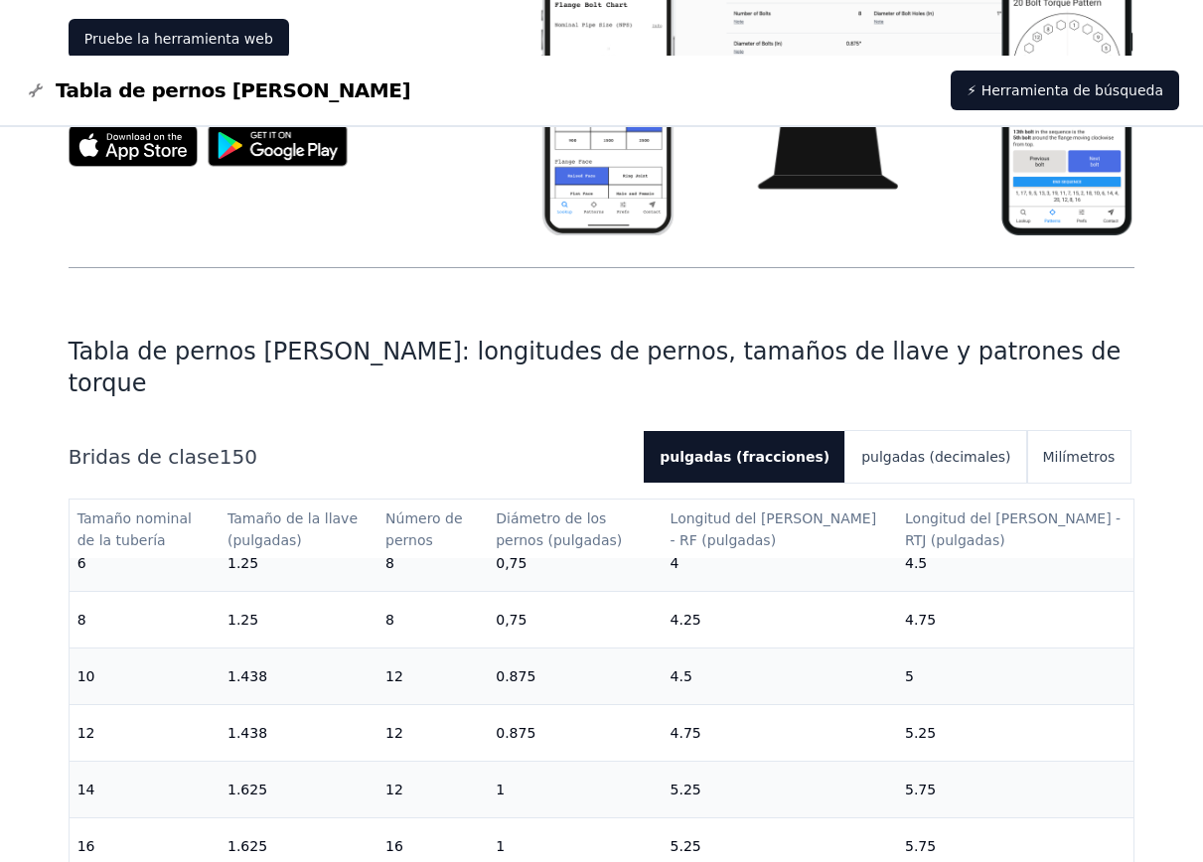
scroll to position [397, 0]
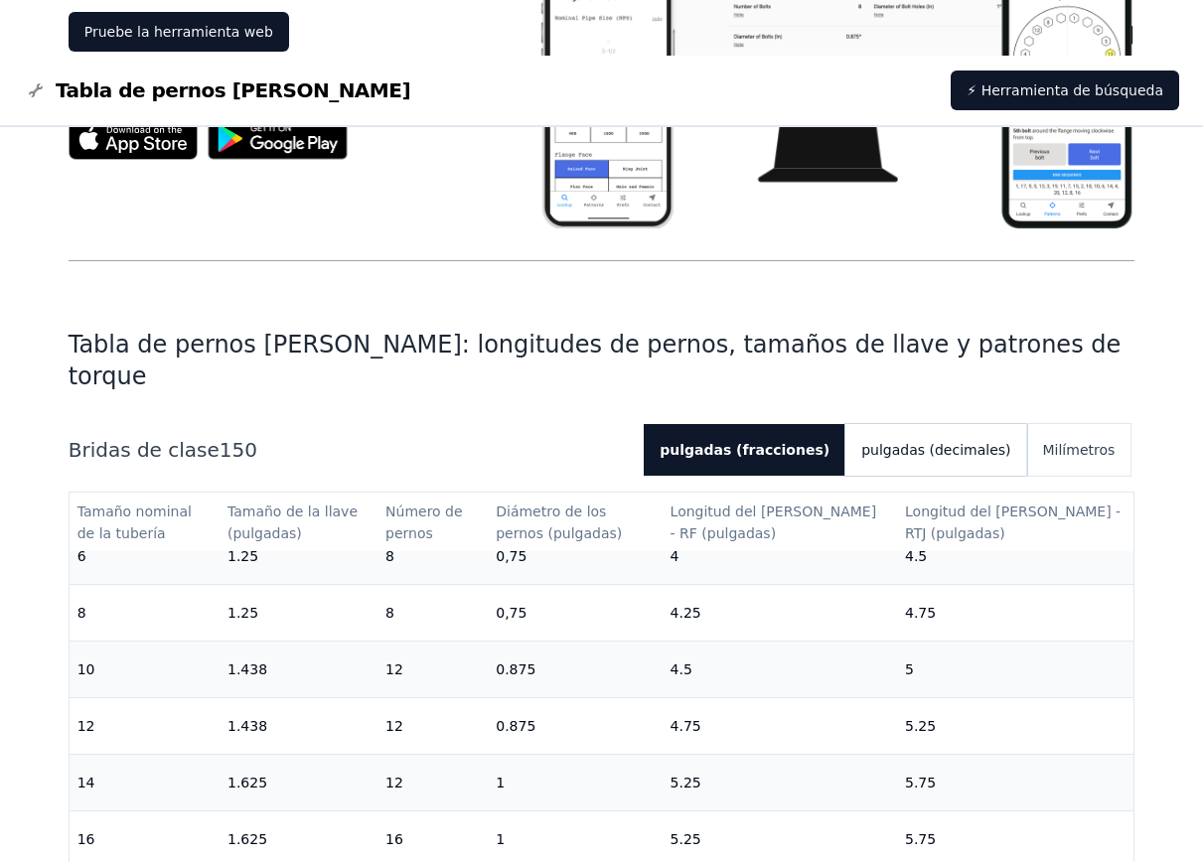
click at [910, 442] on font "pulgadas (decimales)" at bounding box center [935, 450] width 149 height 16
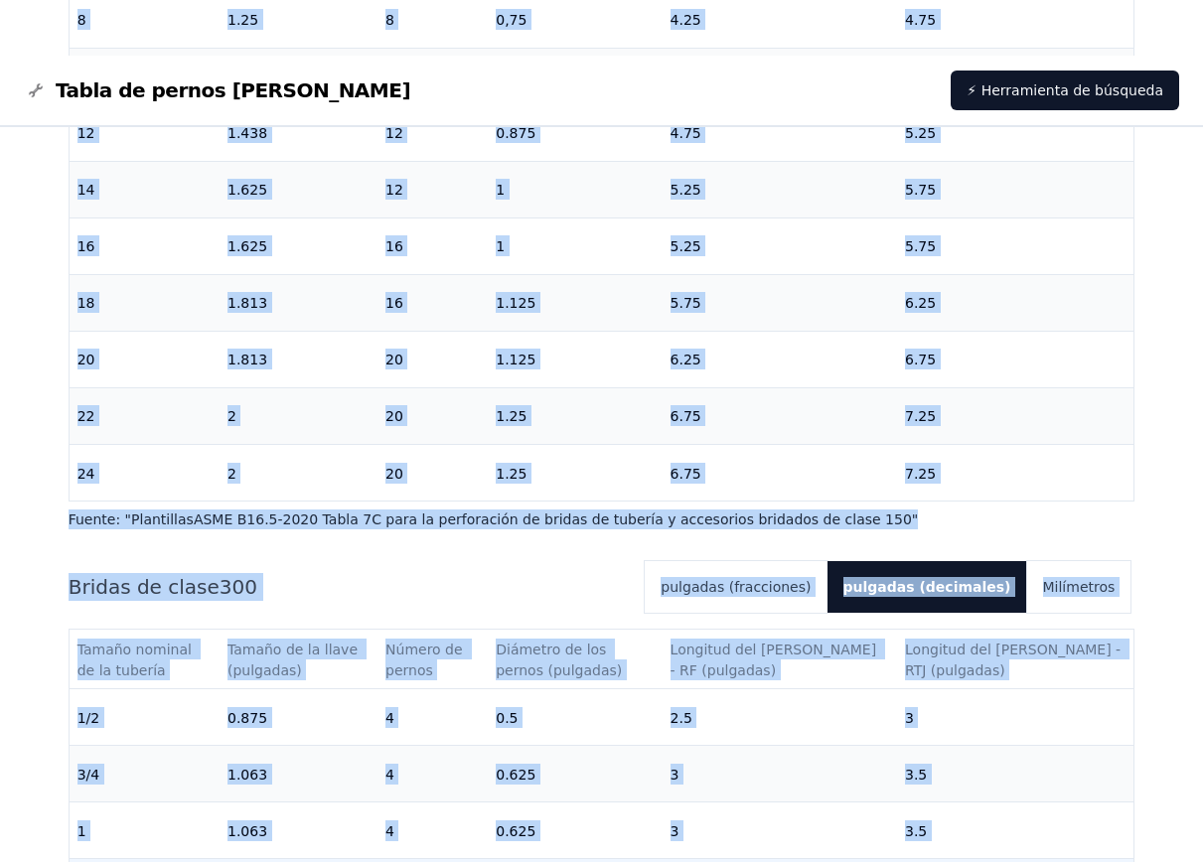
scroll to position [1096, 0]
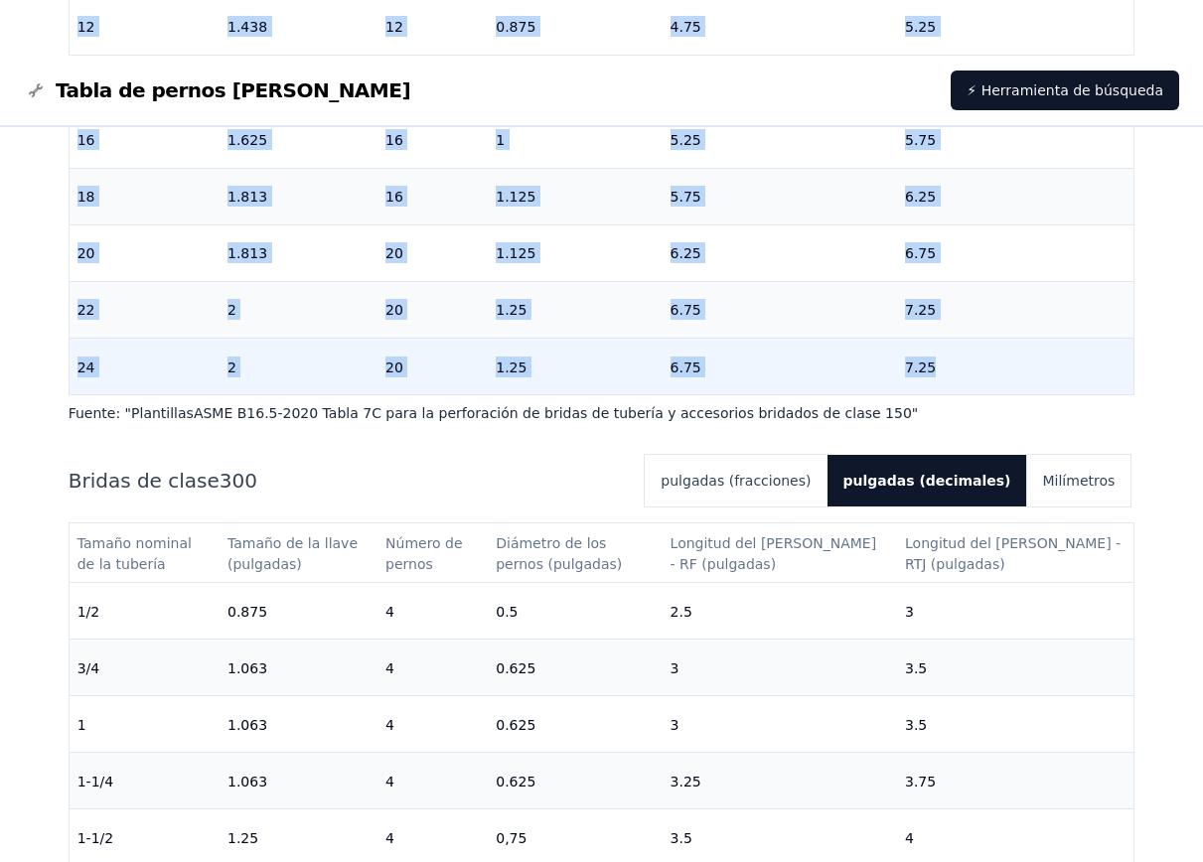
drag, startPoint x: 86, startPoint y: 452, endPoint x: 1022, endPoint y: 299, distance: 947.9
copy tbody "/2 0.875 4 0.5 2.25 [DATE] 0.875 4 0.5 2.5 1 0.875 4 0.5 2.5 3 1-1/4 0.875 4 0.…"
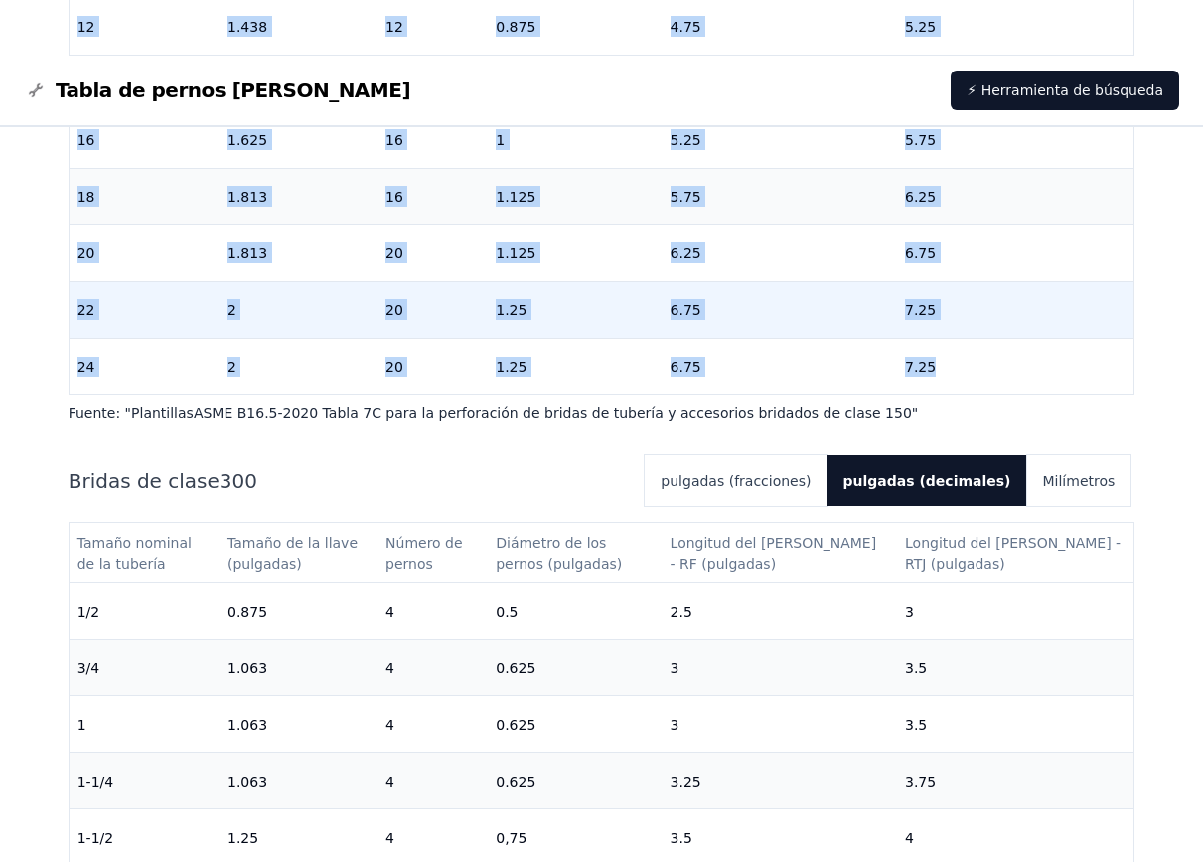
click at [465, 281] on td "20" at bounding box center [432, 309] width 110 height 57
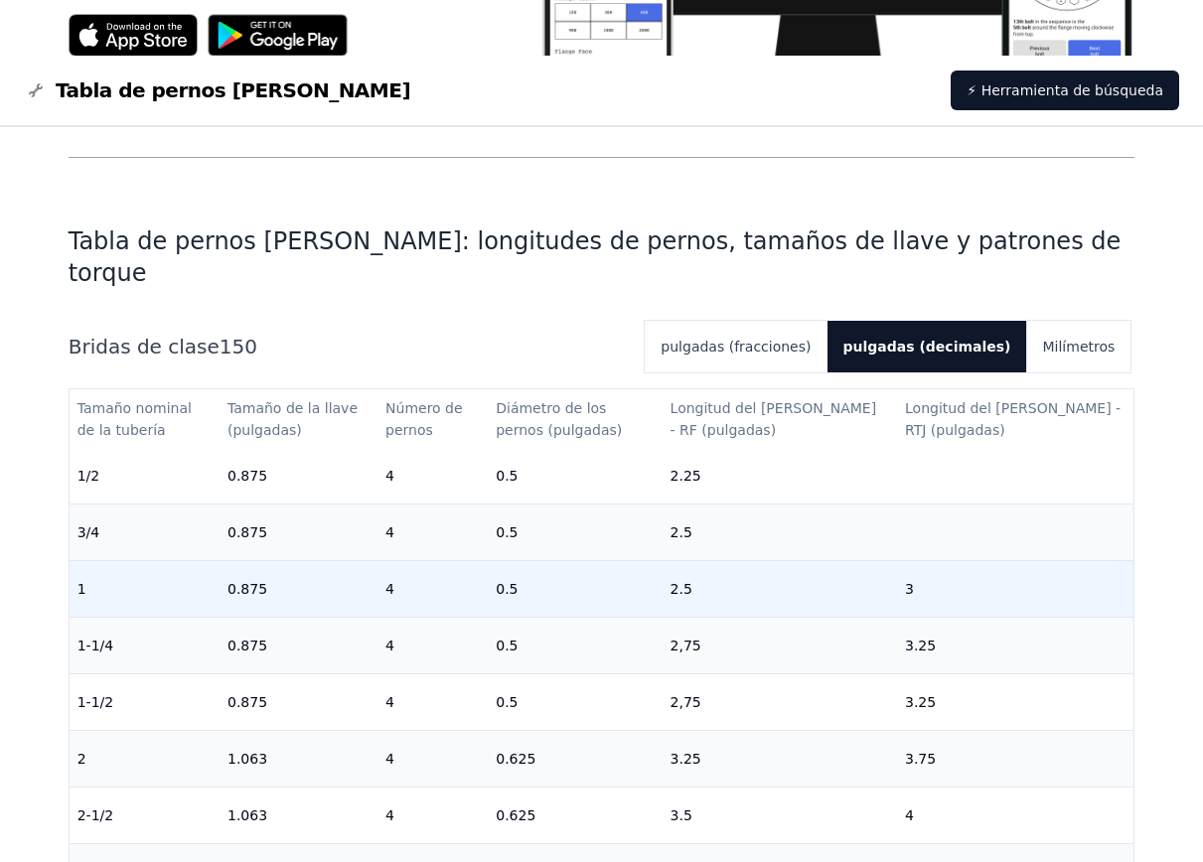
scroll to position [0, 0]
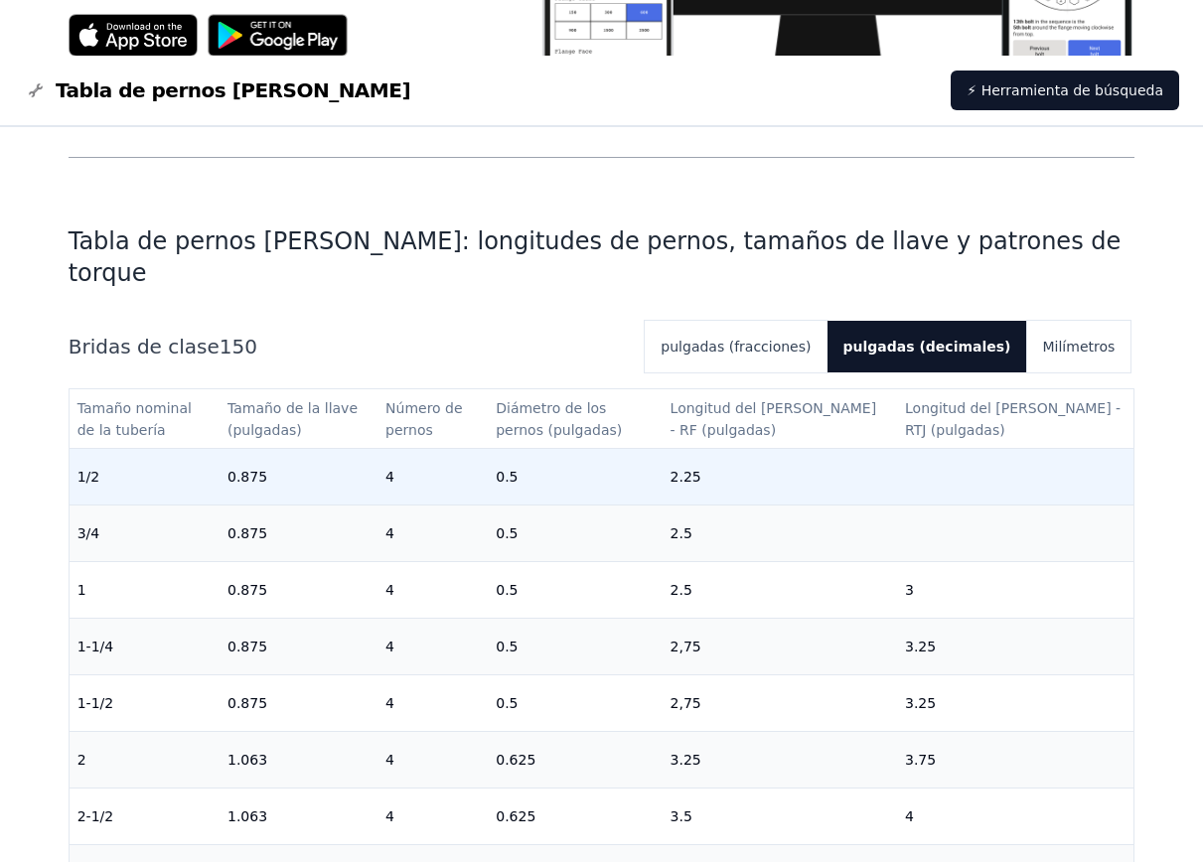
click at [112, 448] on td "1/2" at bounding box center [145, 476] width 150 height 57
drag, startPoint x: 79, startPoint y: 447, endPoint x: 107, endPoint y: 451, distance: 28.1
click at [107, 451] on td "1/2" at bounding box center [145, 476] width 150 height 57
copy font "1/2"
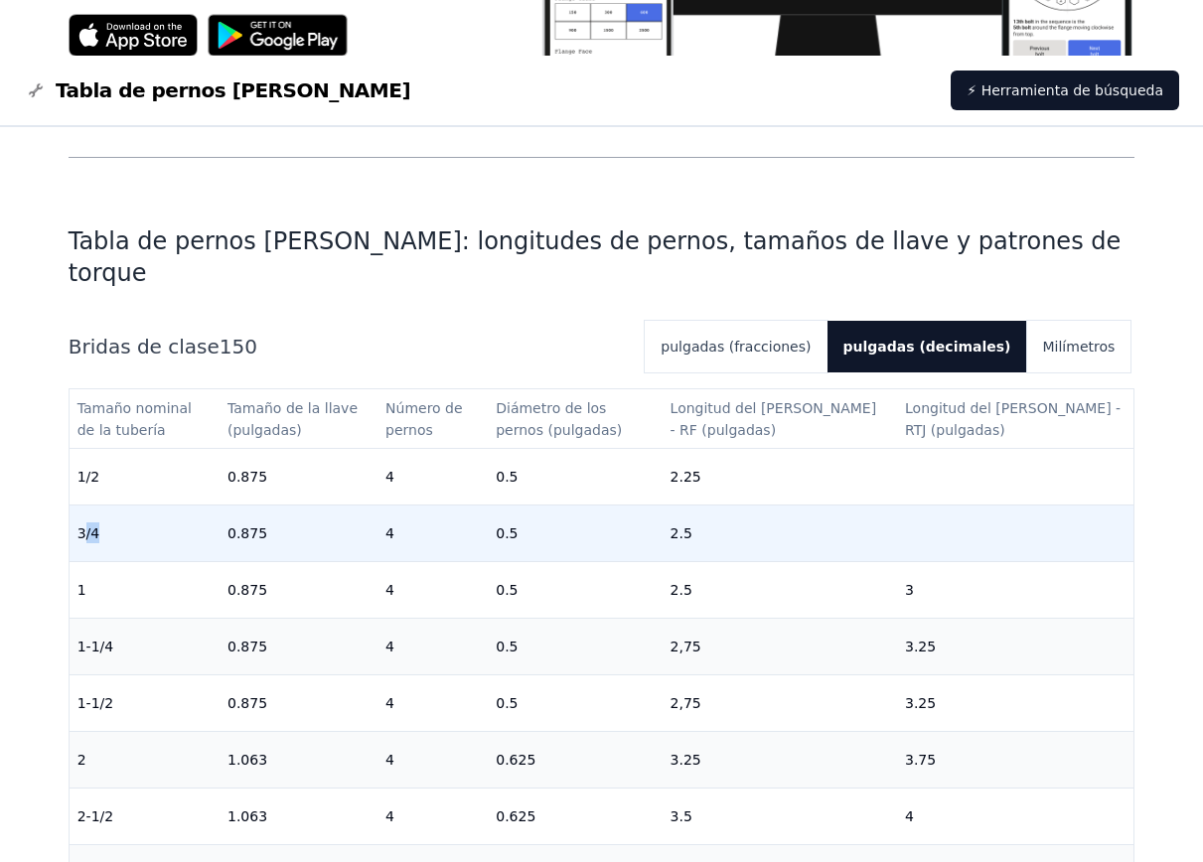
drag, startPoint x: 82, startPoint y: 506, endPoint x: 112, endPoint y: 523, distance: 34.2
click at [112, 523] on td "3/4" at bounding box center [145, 532] width 150 height 57
drag, startPoint x: 70, startPoint y: 500, endPoint x: 104, endPoint y: 500, distance: 34.8
click at [104, 504] on td "3/4" at bounding box center [145, 532] width 150 height 57
copy font "3/4"
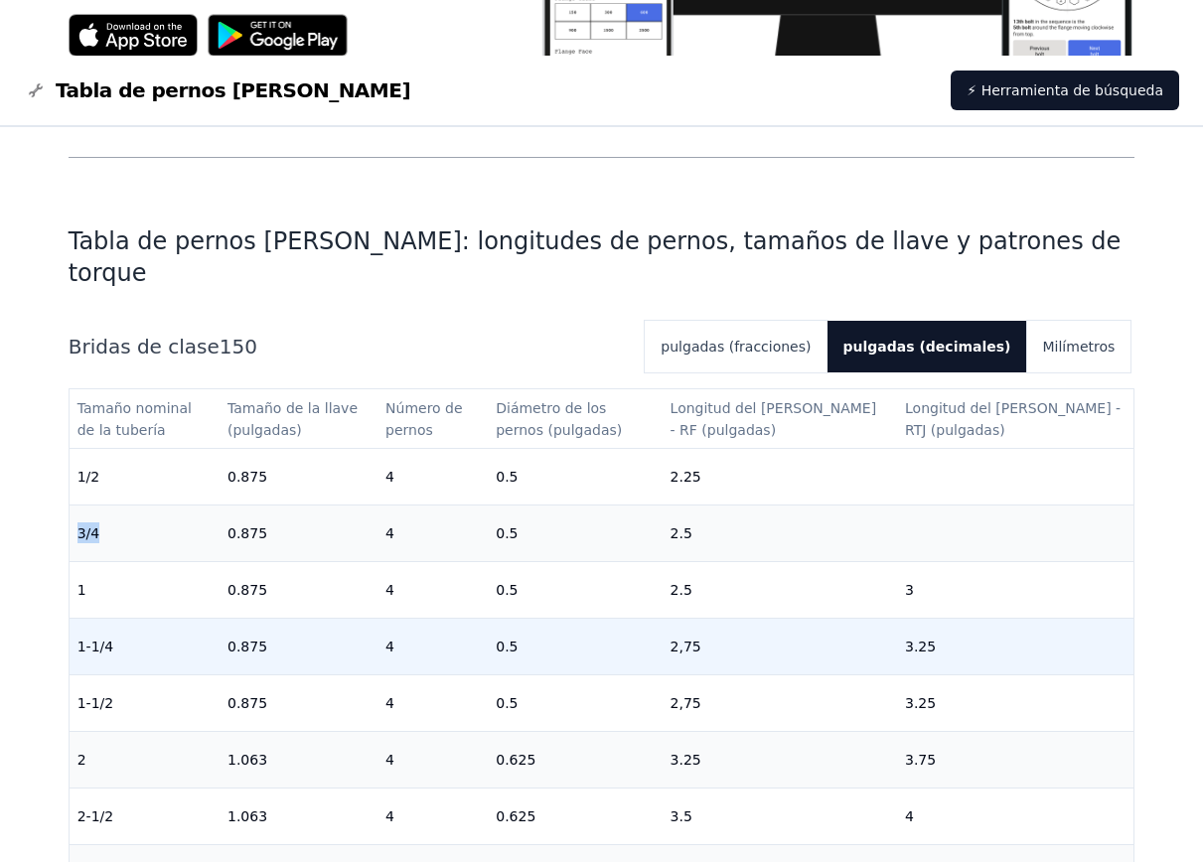
scroll to position [99, 0]
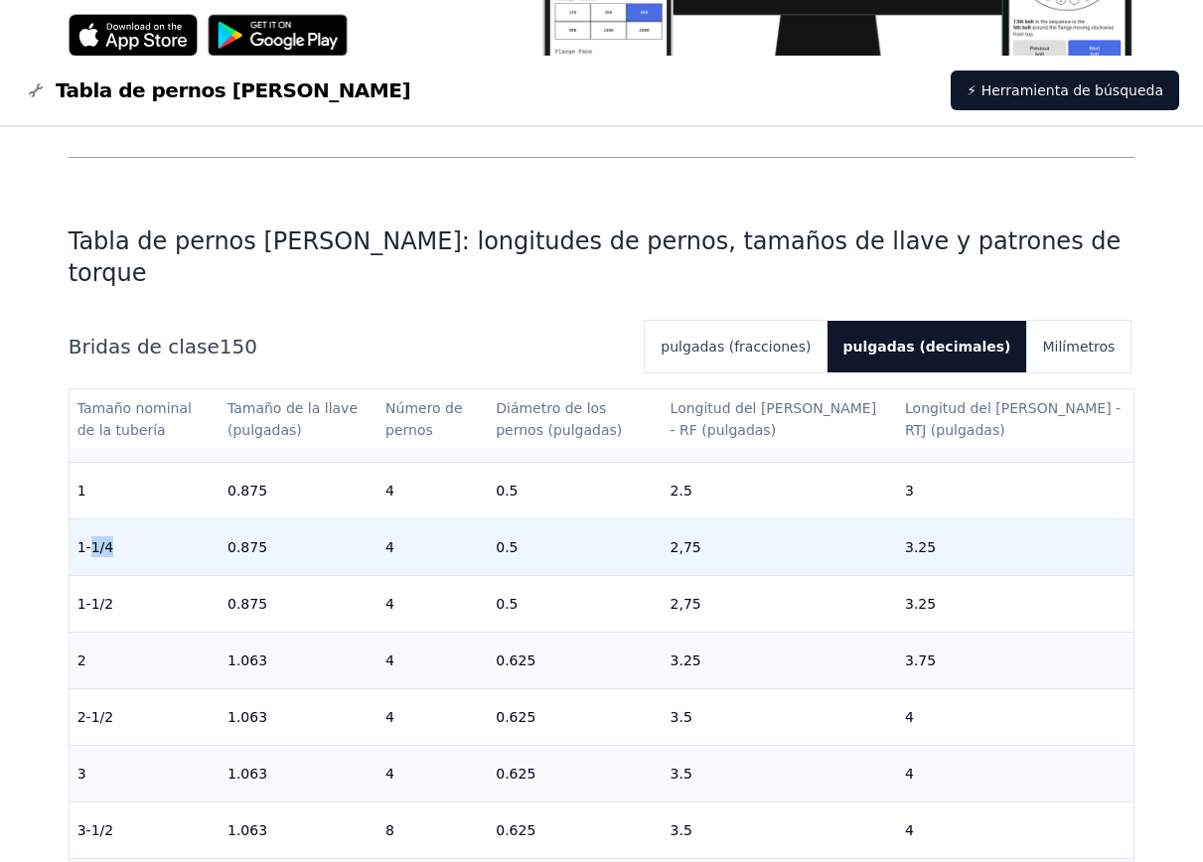
drag, startPoint x: 115, startPoint y: 512, endPoint x: 87, endPoint y: 521, distance: 29.2
click at [87, 521] on td "1-1/4" at bounding box center [145, 546] width 150 height 57
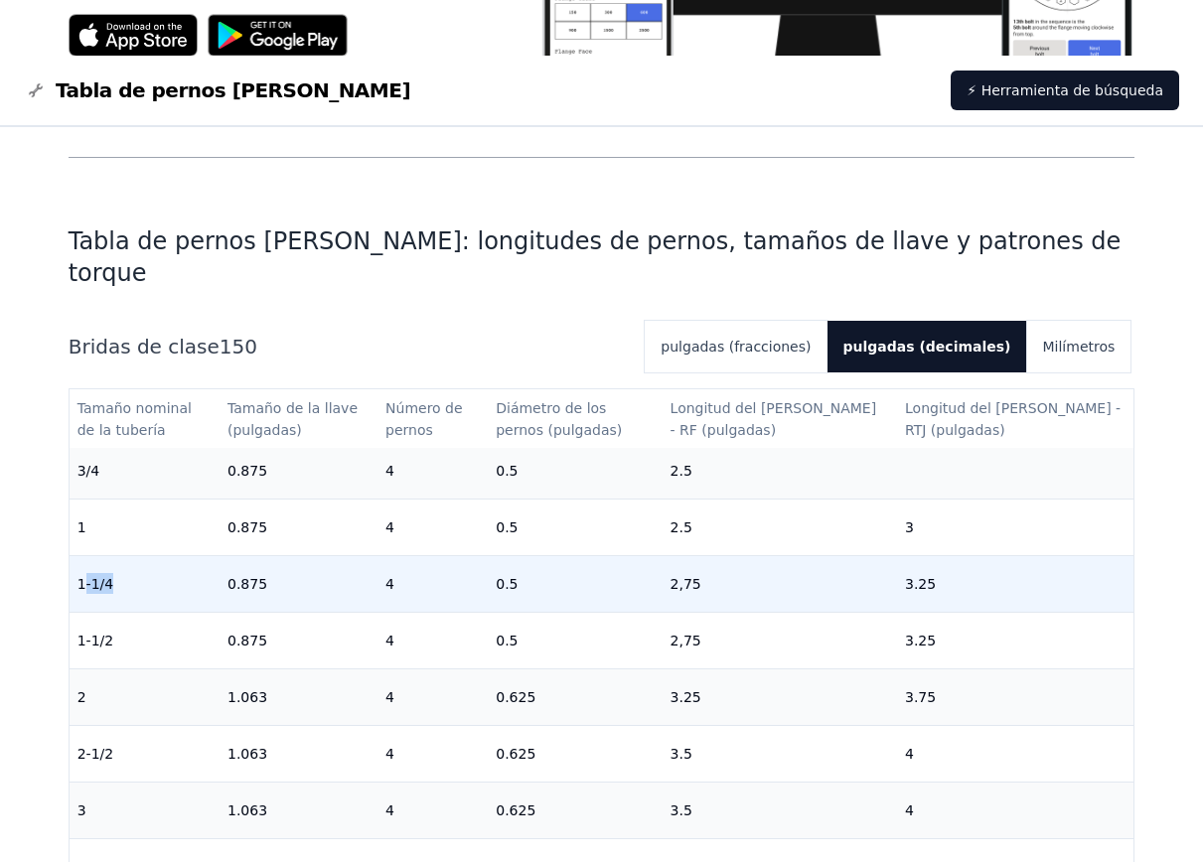
scroll to position [0, 0]
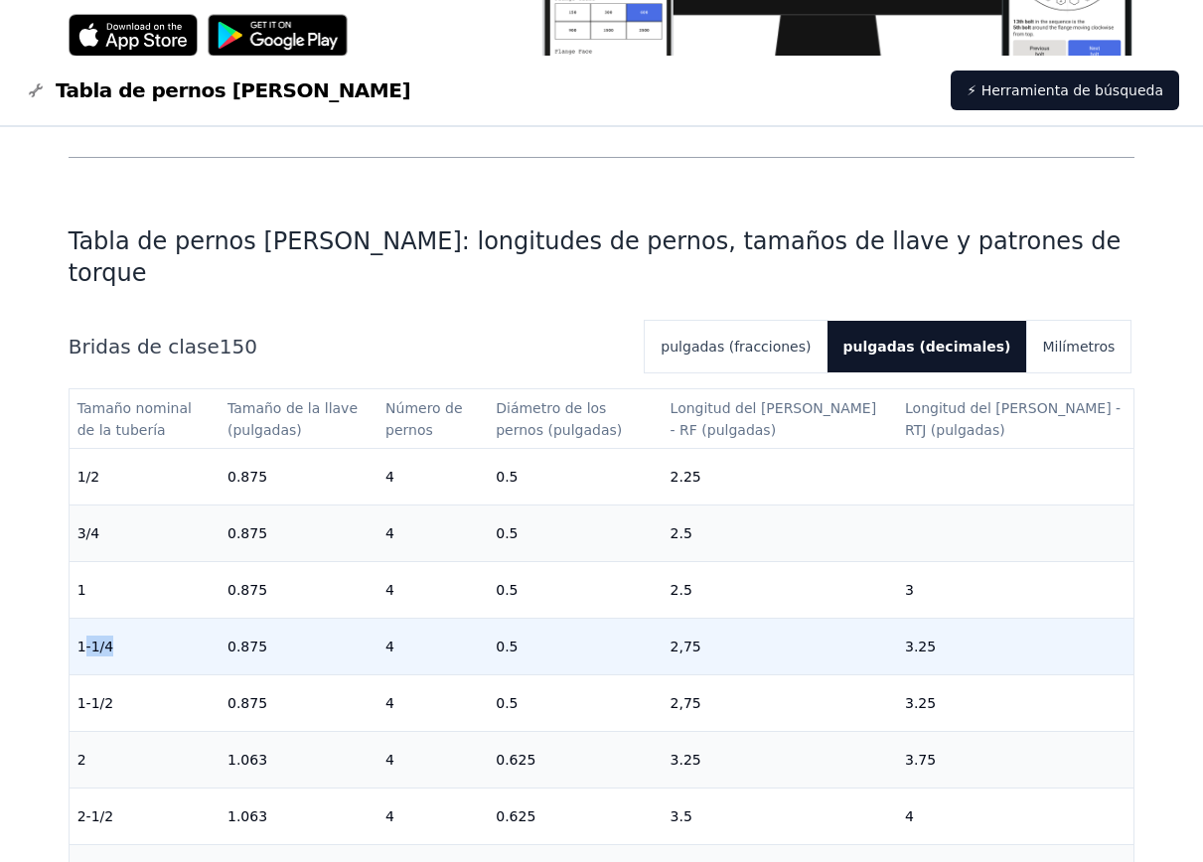
click at [133, 620] on td "1-1/4" at bounding box center [145, 646] width 150 height 57
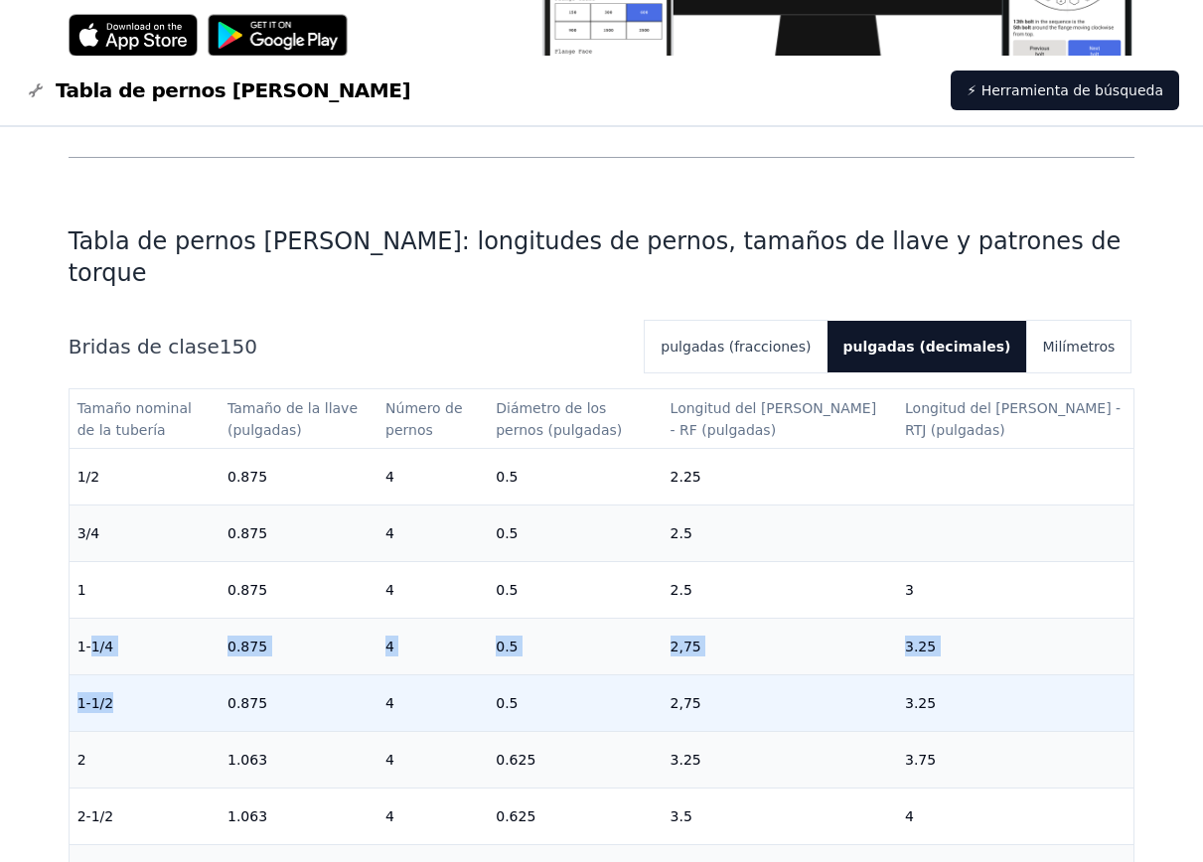
drag, startPoint x: 93, startPoint y: 616, endPoint x: 103, endPoint y: 660, distance: 45.8
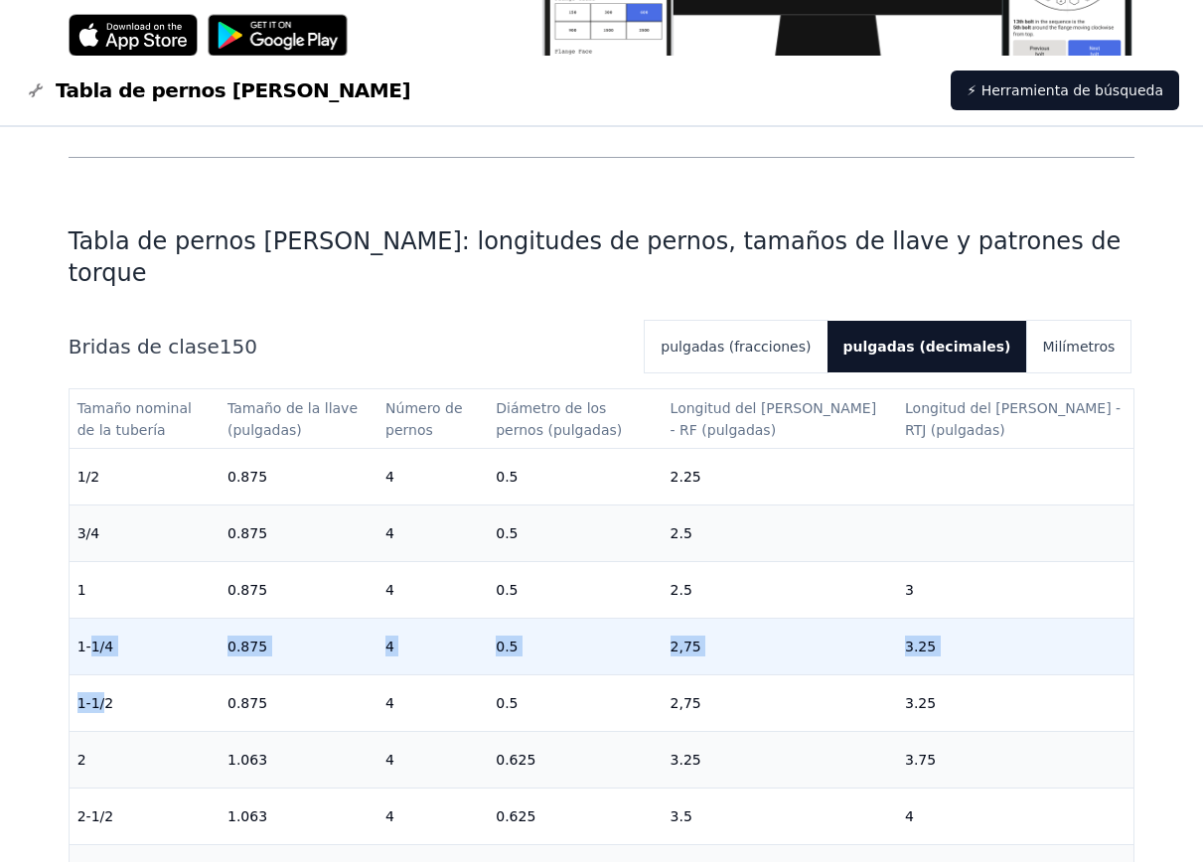
click at [145, 618] on td "1-1/4" at bounding box center [145, 646] width 150 height 57
click at [123, 618] on td "1-1/4" at bounding box center [145, 646] width 150 height 57
drag, startPoint x: 79, startPoint y: 619, endPoint x: 118, endPoint y: 627, distance: 39.5
click at [118, 627] on td "1-1/4" at bounding box center [145, 646] width 150 height 57
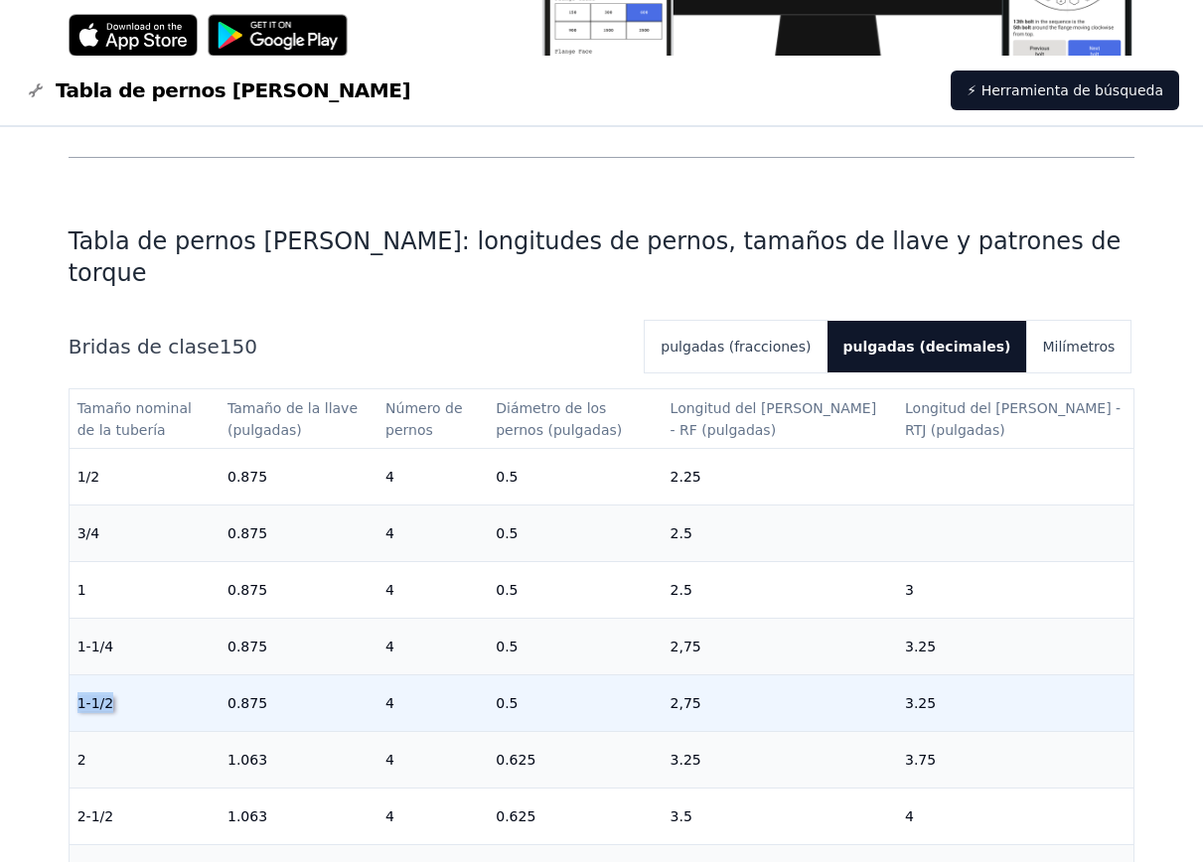
drag, startPoint x: 77, startPoint y: 673, endPoint x: 122, endPoint y: 673, distance: 44.7
click at [122, 674] on td "1-1/2" at bounding box center [145, 702] width 150 height 57
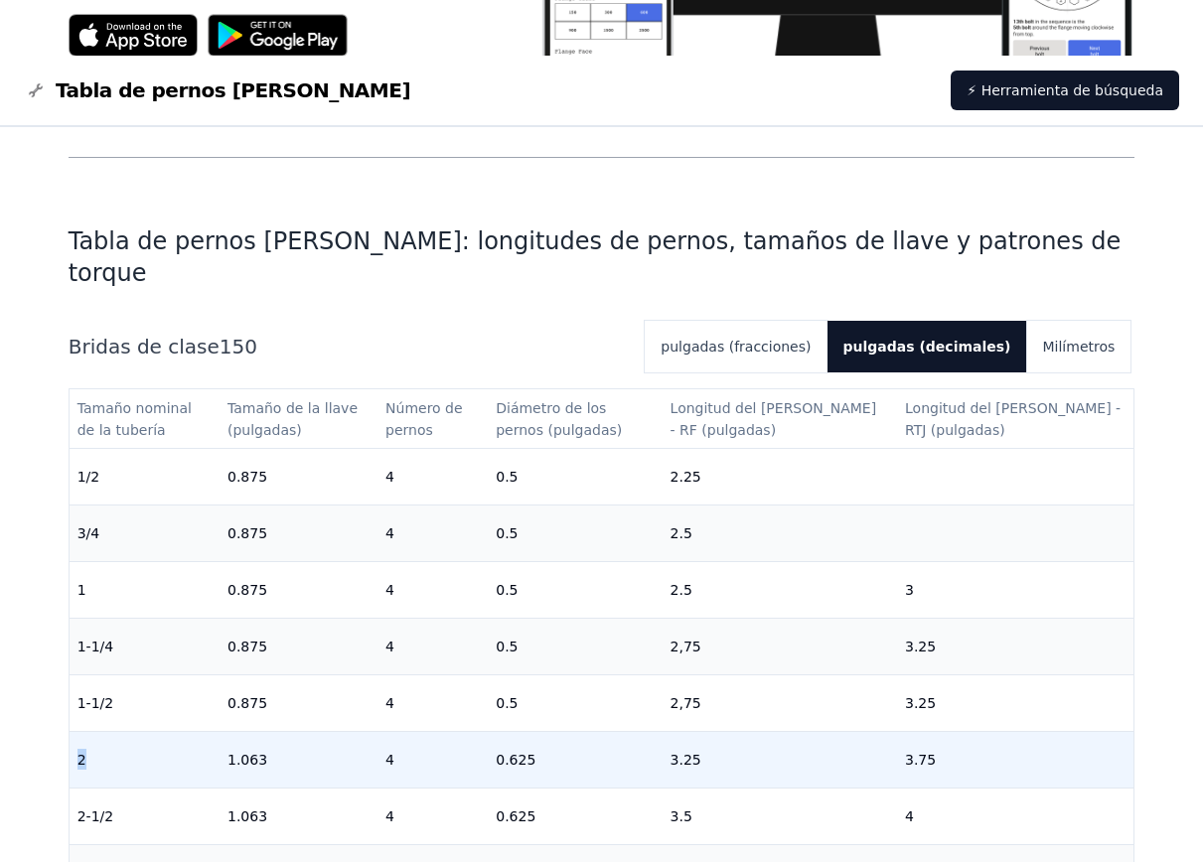
drag, startPoint x: 76, startPoint y: 729, endPoint x: 87, endPoint y: 740, distance: 15.4
click at [87, 740] on td "2" at bounding box center [145, 759] width 150 height 57
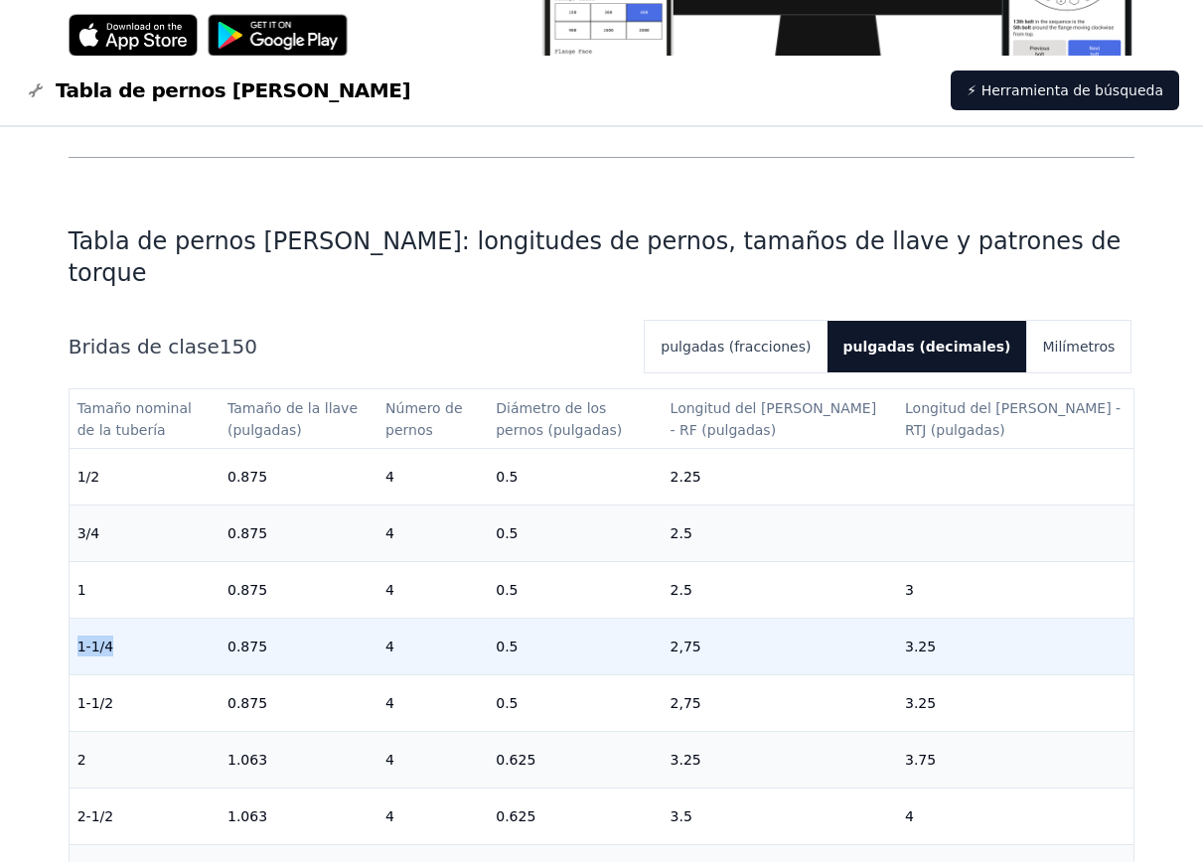
drag, startPoint x: 77, startPoint y: 617, endPoint x: 134, endPoint y: 620, distance: 56.7
click at [134, 620] on td "1-1/4" at bounding box center [145, 646] width 150 height 57
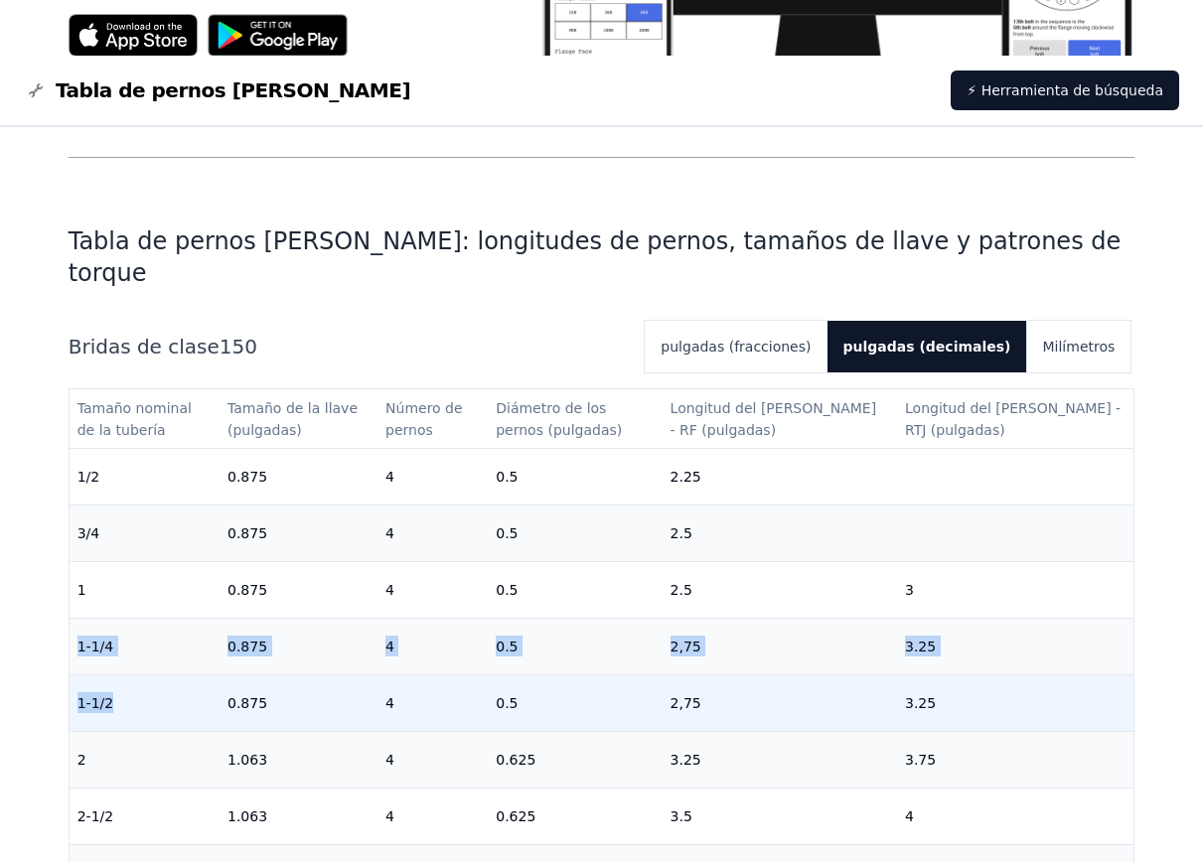
drag, startPoint x: 79, startPoint y: 671, endPoint x: 128, endPoint y: 676, distance: 48.9
click at [128, 676] on td "1-1/2" at bounding box center [145, 702] width 150 height 57
click at [164, 674] on td "1-1/2" at bounding box center [145, 702] width 150 height 57
click at [177, 674] on td "1-1/2" at bounding box center [145, 702] width 150 height 57
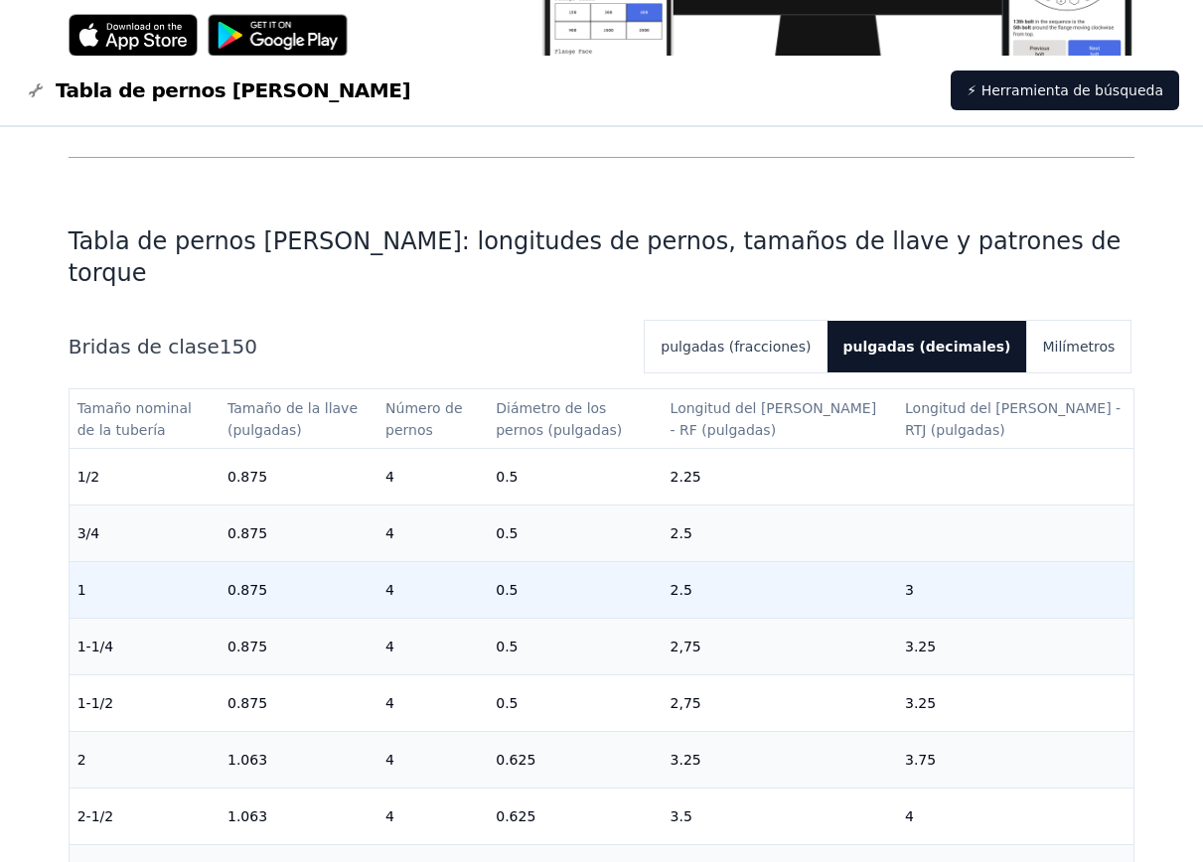
click at [219, 572] on td "1" at bounding box center [145, 589] width 150 height 57
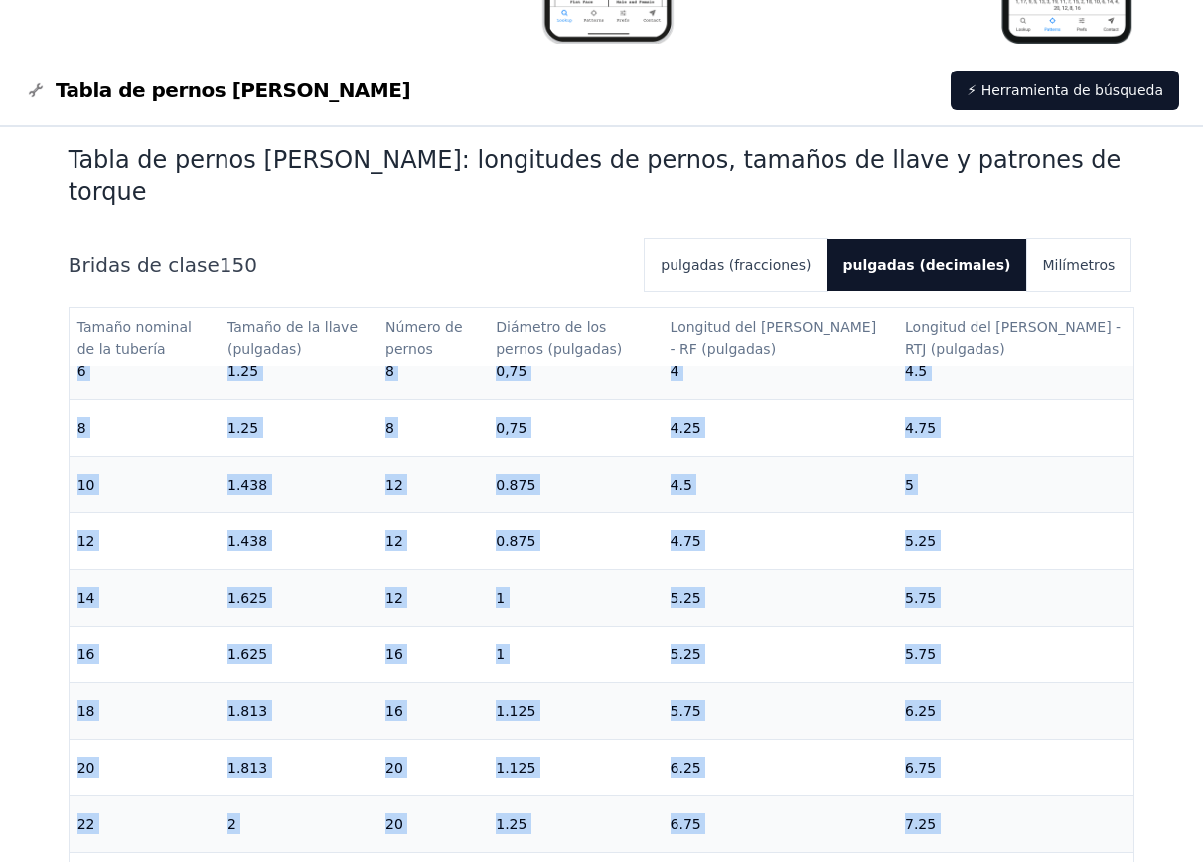
scroll to position [755, 0]
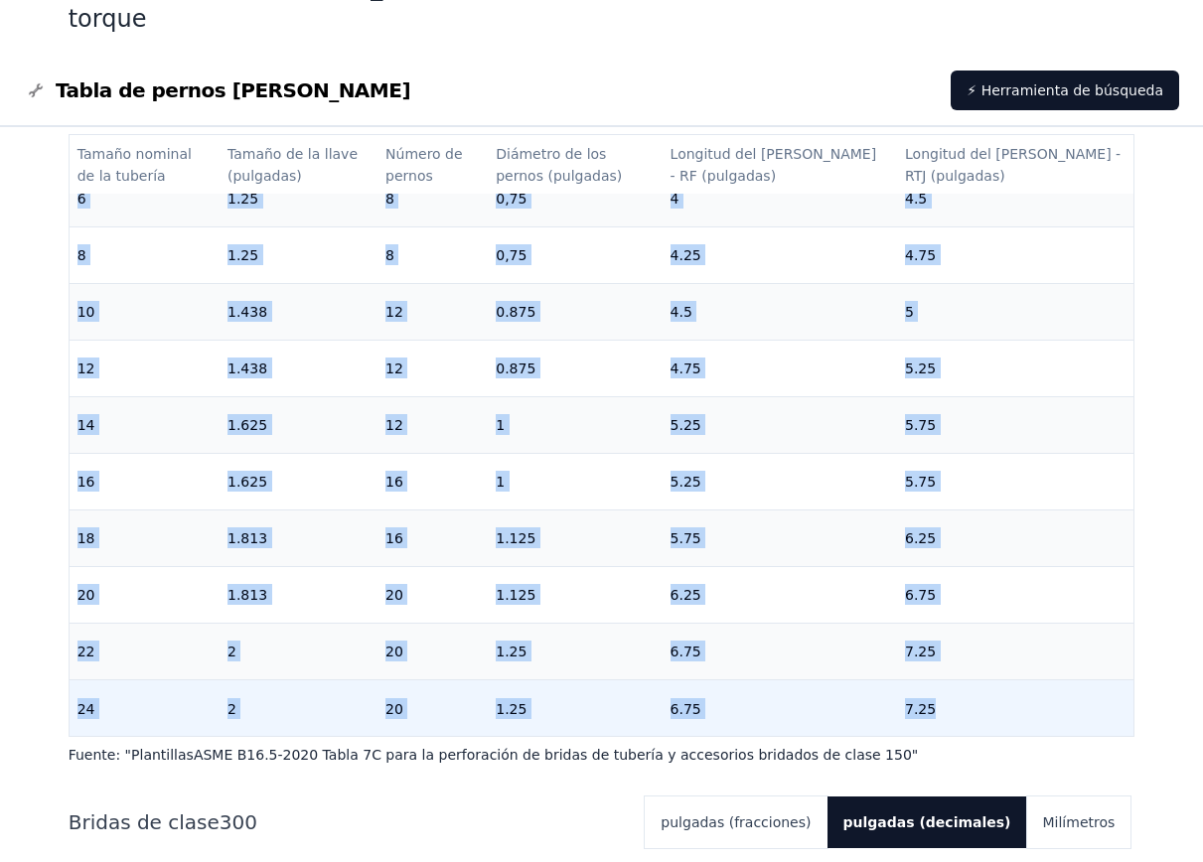
drag, startPoint x: 77, startPoint y: 443, endPoint x: 1028, endPoint y: 666, distance: 976.3
click at [1028, 666] on tbody "1/2 0.875 4 0.5 2.25 [DATE] 0.875 4 0.5 2.5 1 0.875 4 0.5 2.5 3 1-1/4 0.875 4 0…" at bounding box center [602, 141] width 1065 height 1189
copy tbody "1/2 0.875 4 0.5 2.25 [DATE] 0.875 4 0.5 2.5 1 0.875 4 0.5 2.5 3 1-1/4 0.875 4 0…"
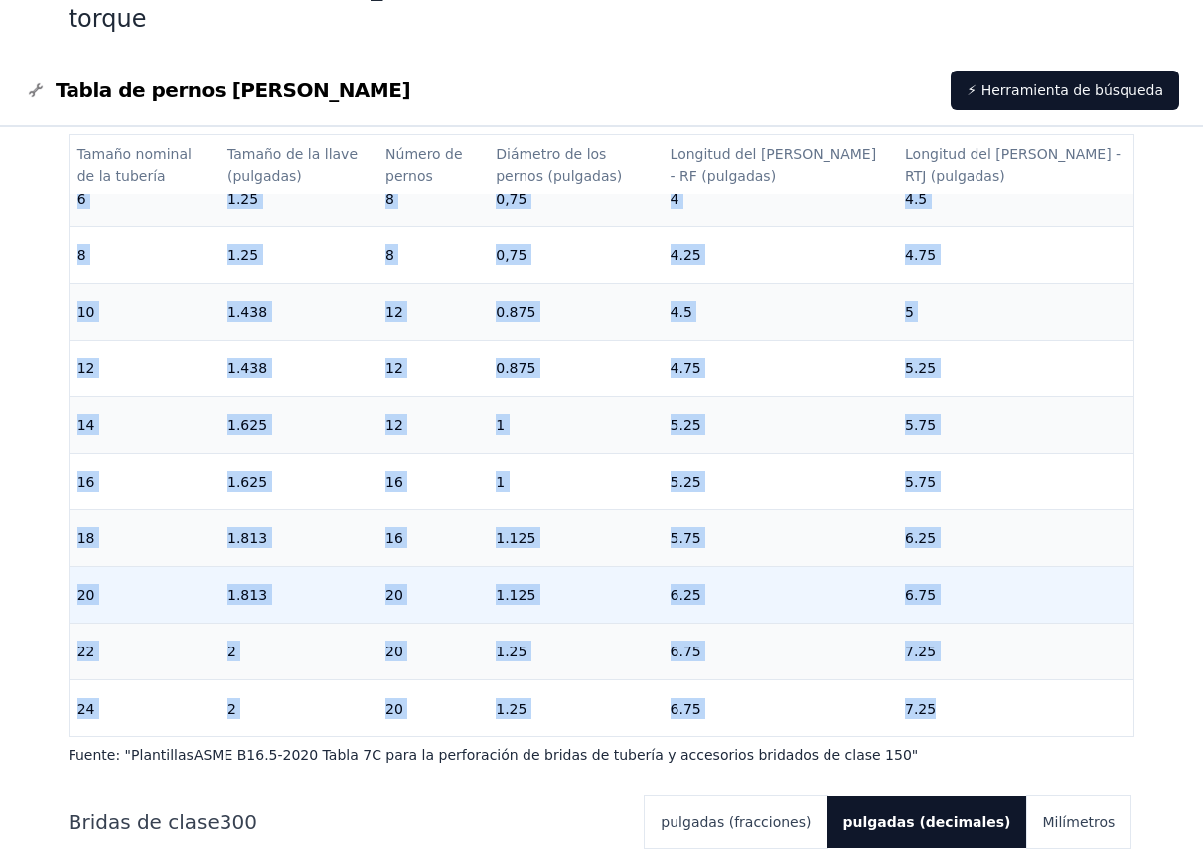
click at [459, 566] on td "20" at bounding box center [432, 594] width 110 height 57
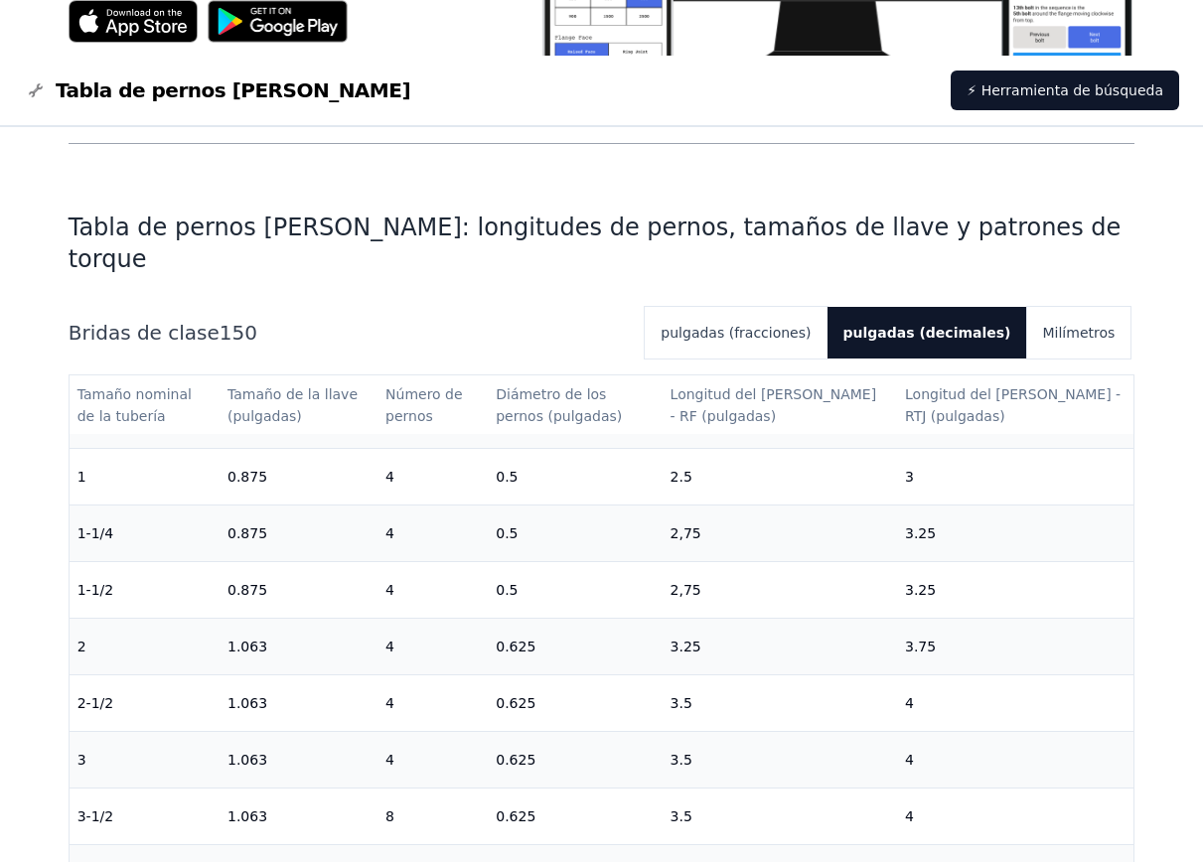
scroll to position [556, 0]
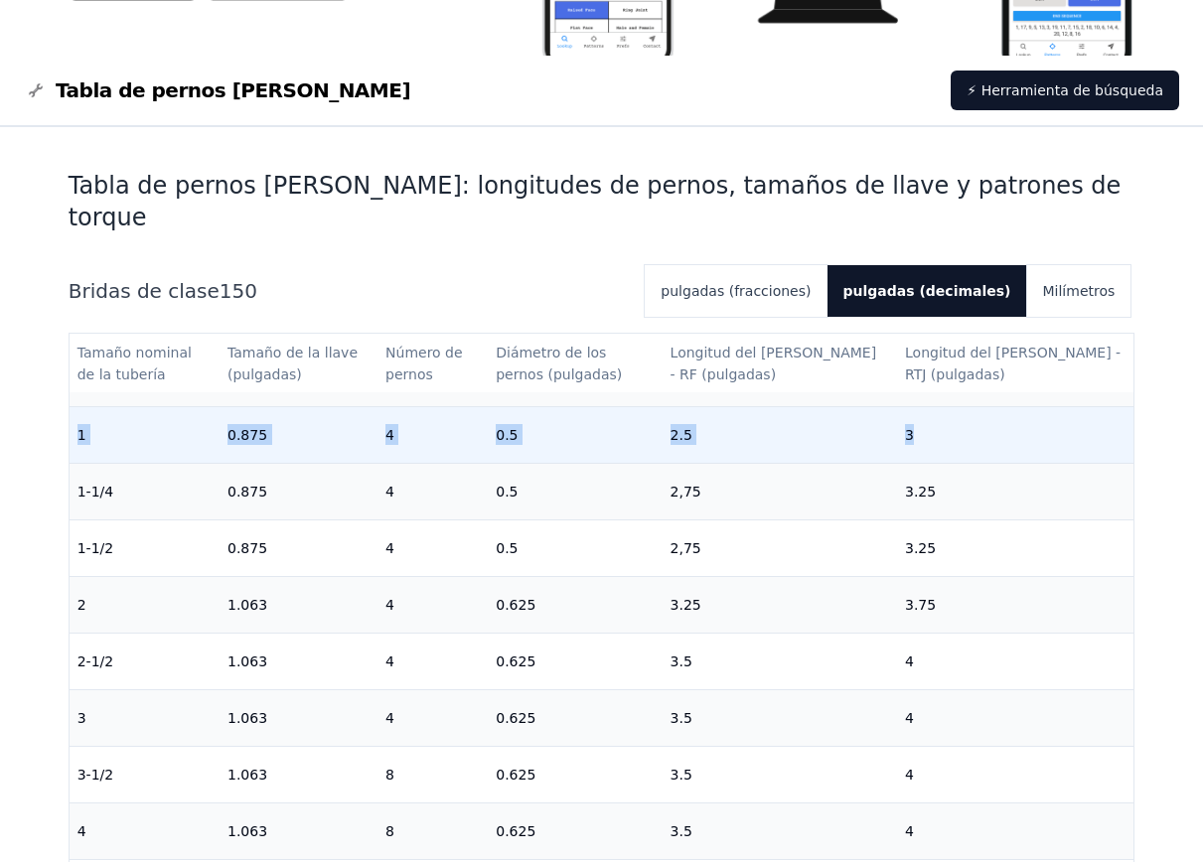
drag, startPoint x: 77, startPoint y: 404, endPoint x: 950, endPoint y: 404, distance: 872.9
click at [950, 406] on tr "1 0.875 4 0.5 2.5 3" at bounding box center [602, 434] width 1065 height 57
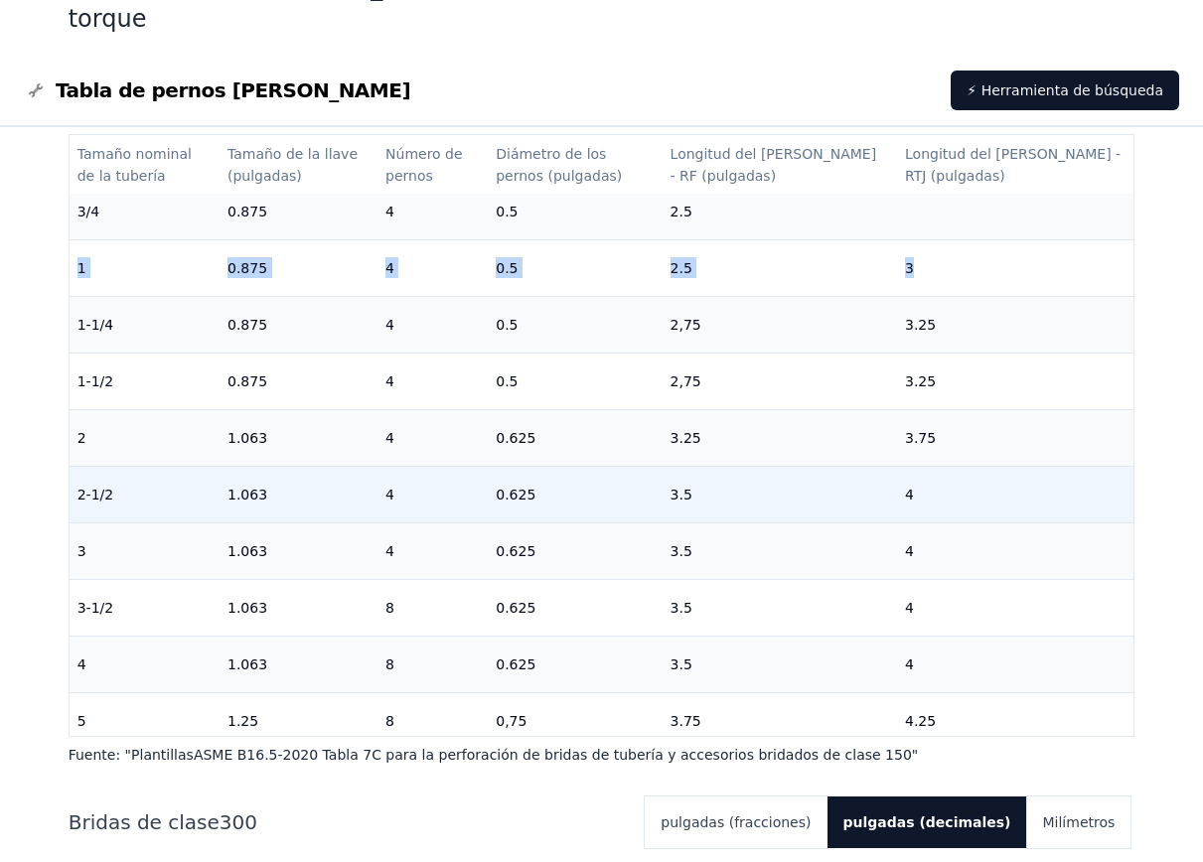
scroll to position [67, 0]
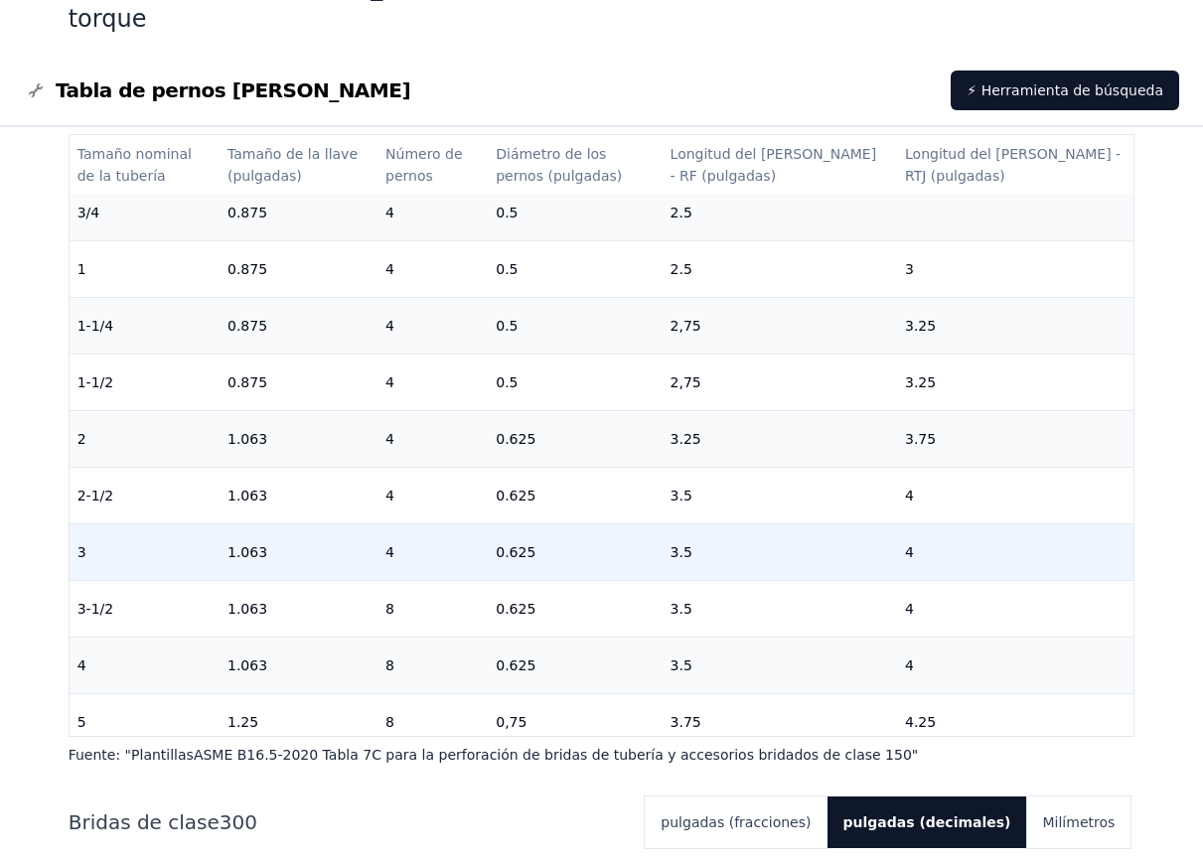
click at [661, 523] on td "0.625" at bounding box center [575, 551] width 174 height 57
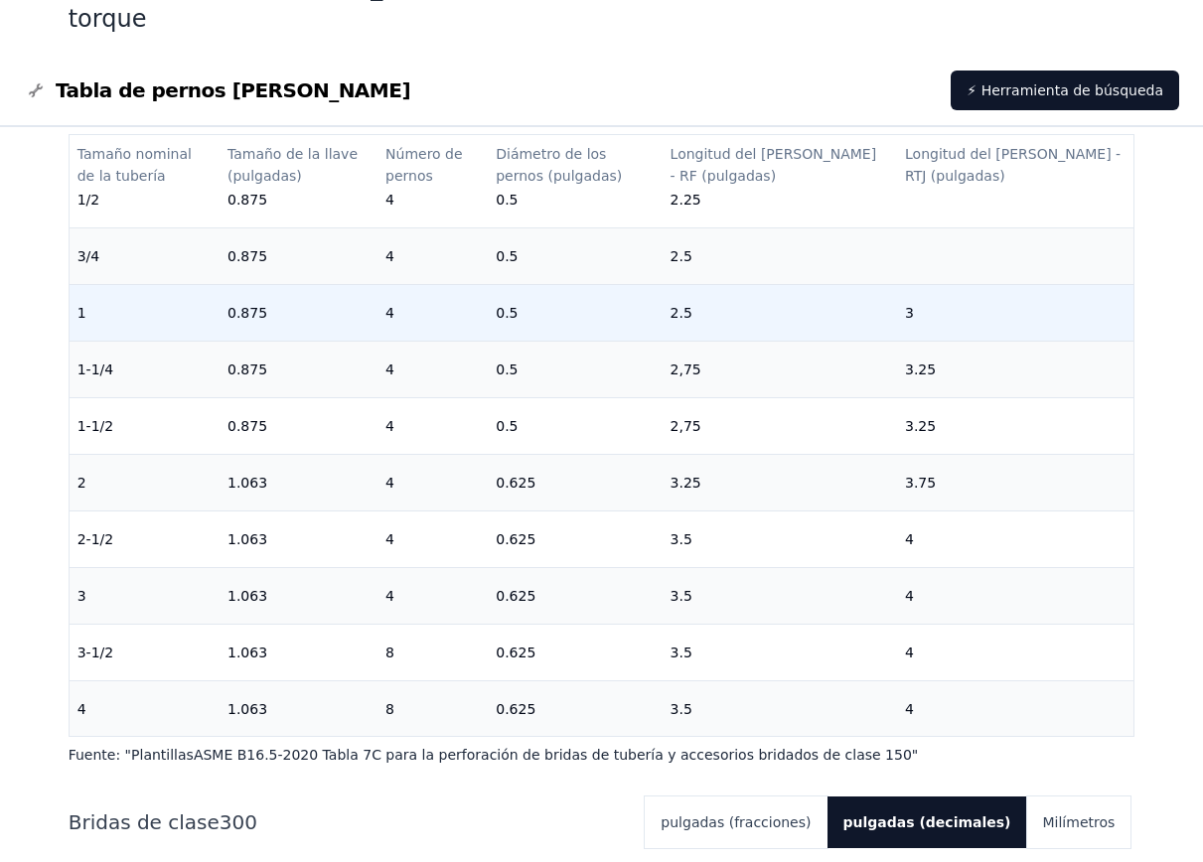
scroll to position [0, 0]
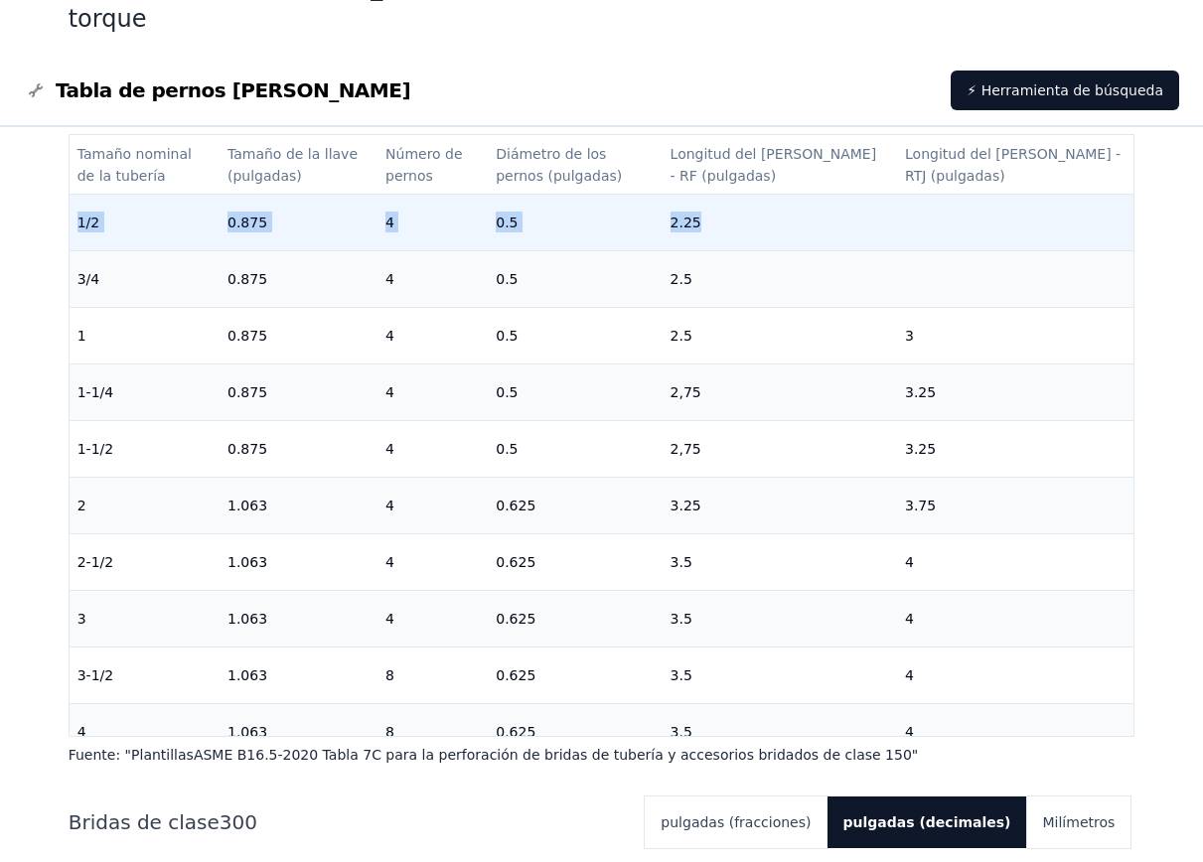
drag, startPoint x: 76, startPoint y: 192, endPoint x: 1031, endPoint y: 192, distance: 954.4
click at [1031, 194] on tr "1/2 0.875 4 0.5 2.25" at bounding box center [602, 222] width 1065 height 57
copy tr "1/2 0.875 4 0.5 2.25"
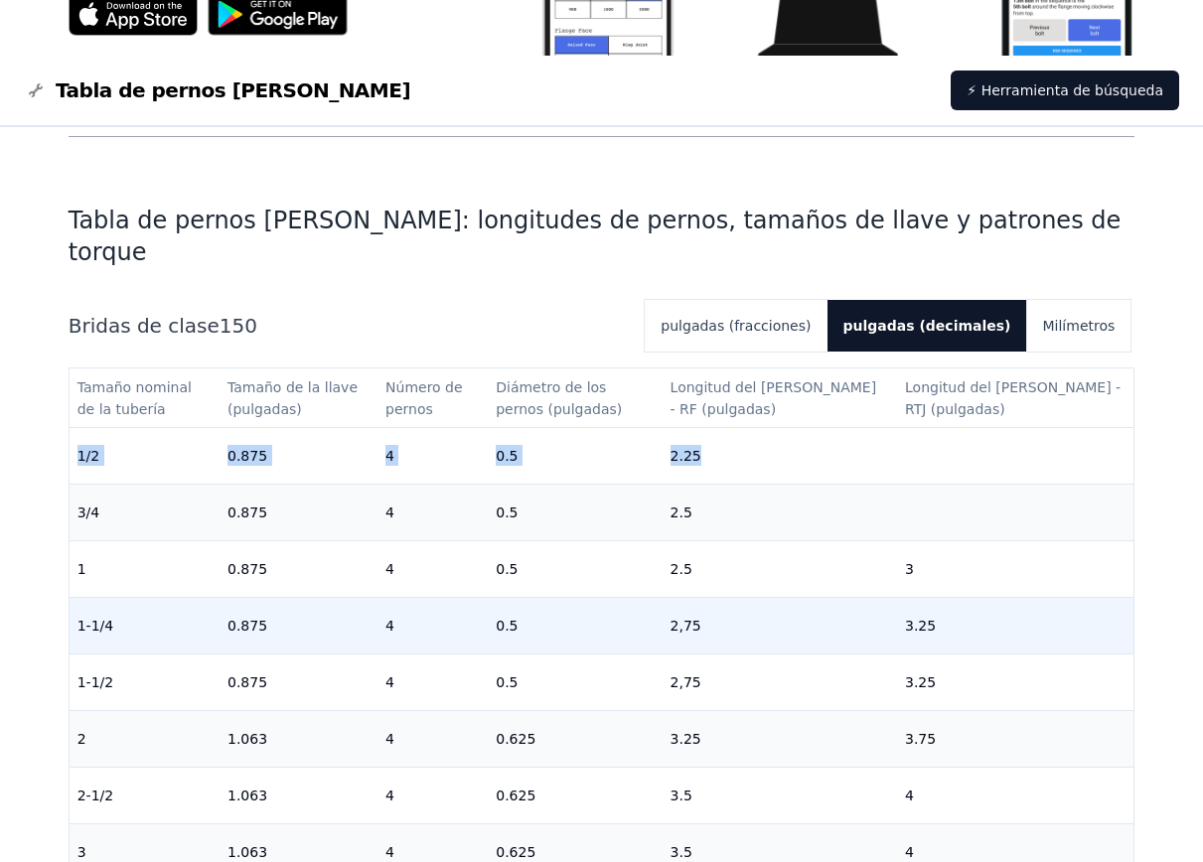
scroll to position [556, 0]
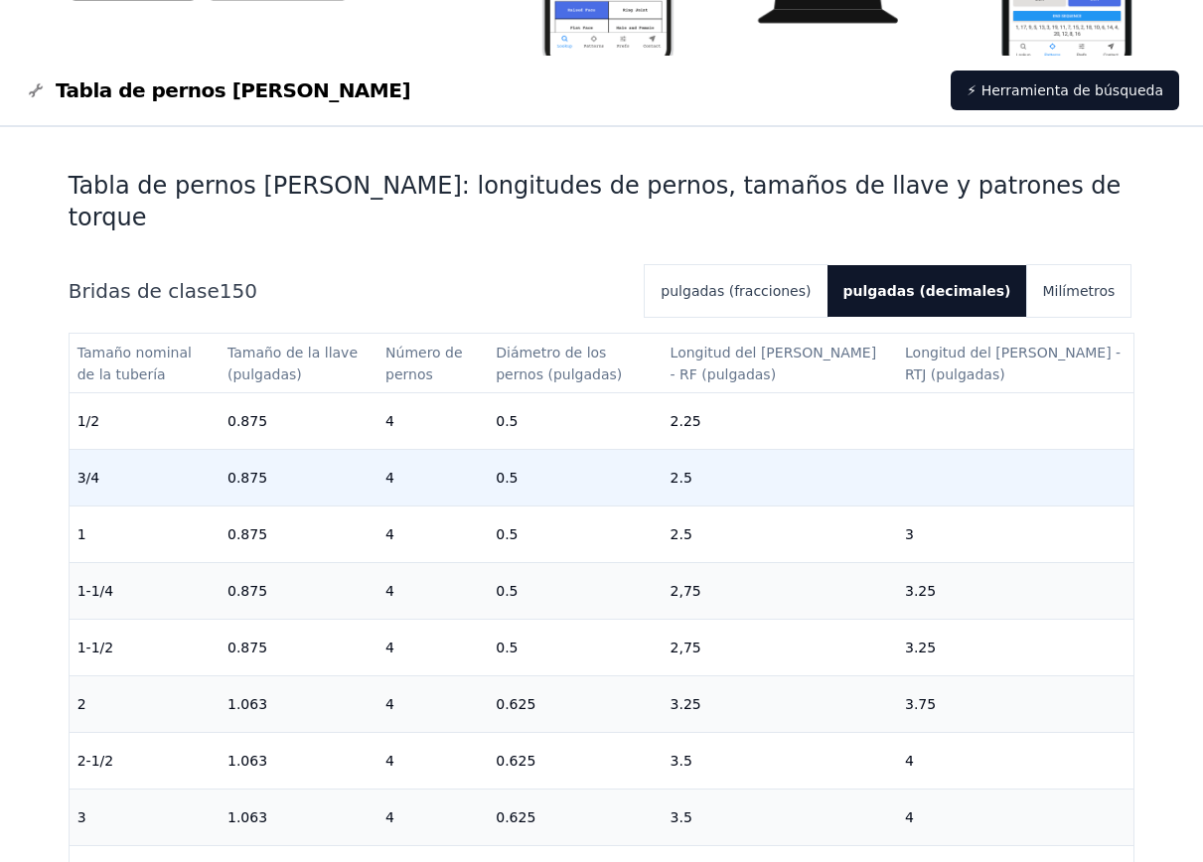
click at [154, 449] on td "3/4" at bounding box center [145, 477] width 150 height 57
drag, startPoint x: 77, startPoint y: 452, endPoint x: 772, endPoint y: 453, distance: 694.2
click at [772, 453] on tr "3/4 0.875 4 0.5 2.5" at bounding box center [602, 477] width 1065 height 57
copy tr "3/4 0.875 4 0.5 2.5"
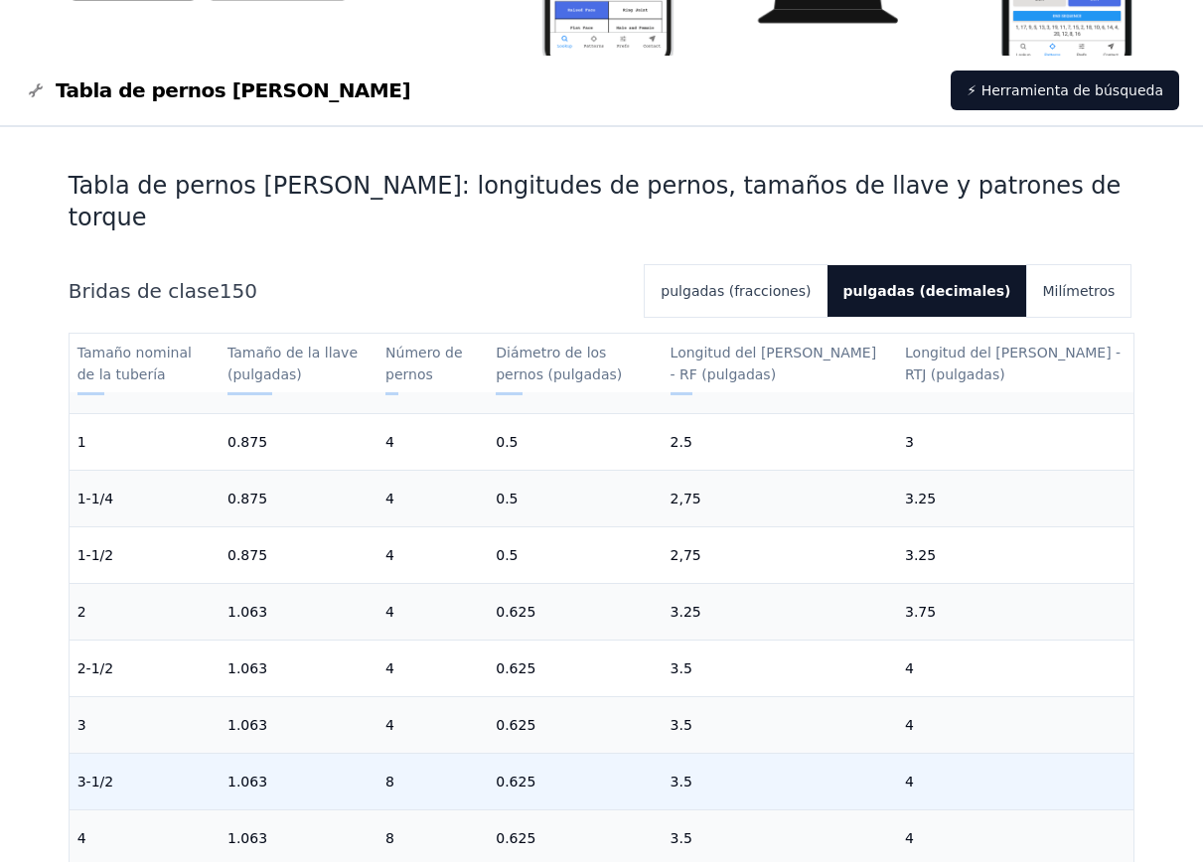
scroll to position [0, 0]
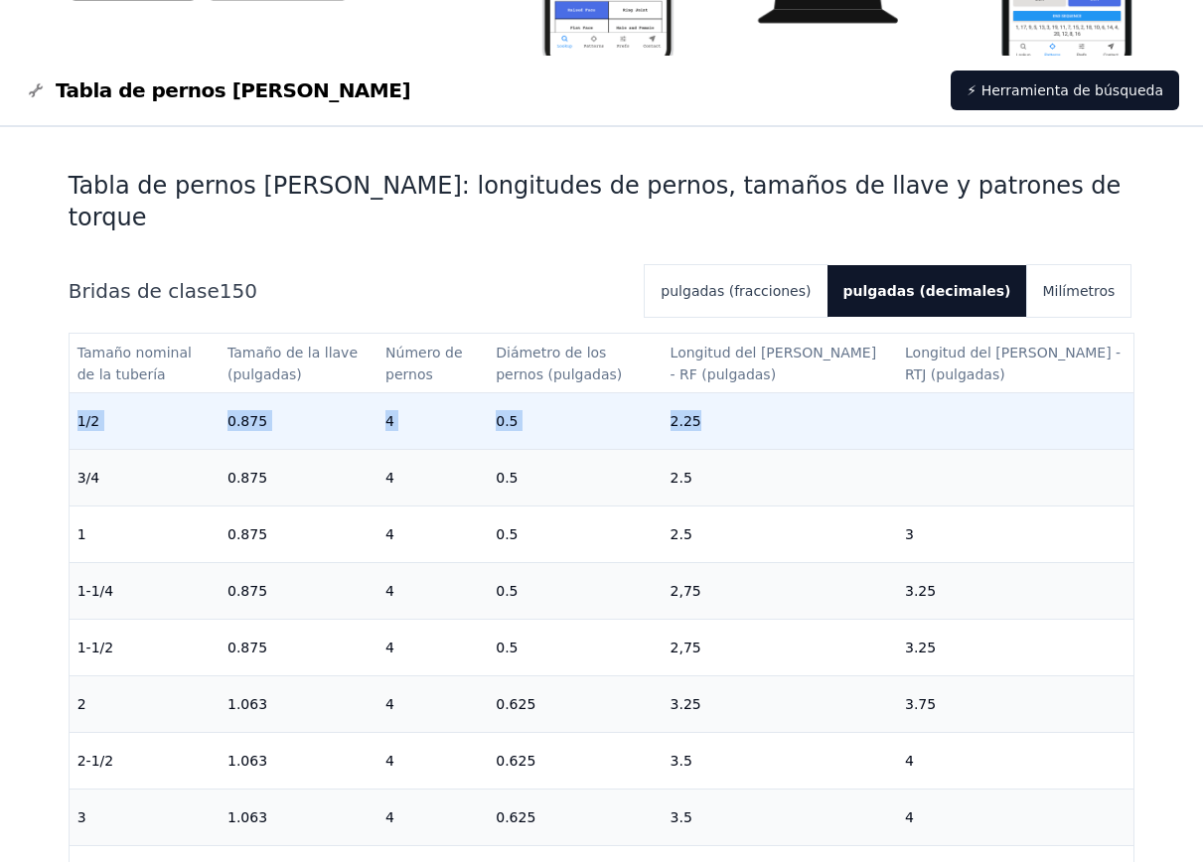
drag, startPoint x: 78, startPoint y: 391, endPoint x: 864, endPoint y: 390, distance: 785.5
click at [864, 392] on tr "1/2 0.875 4 0.5 2.25" at bounding box center [602, 420] width 1065 height 57
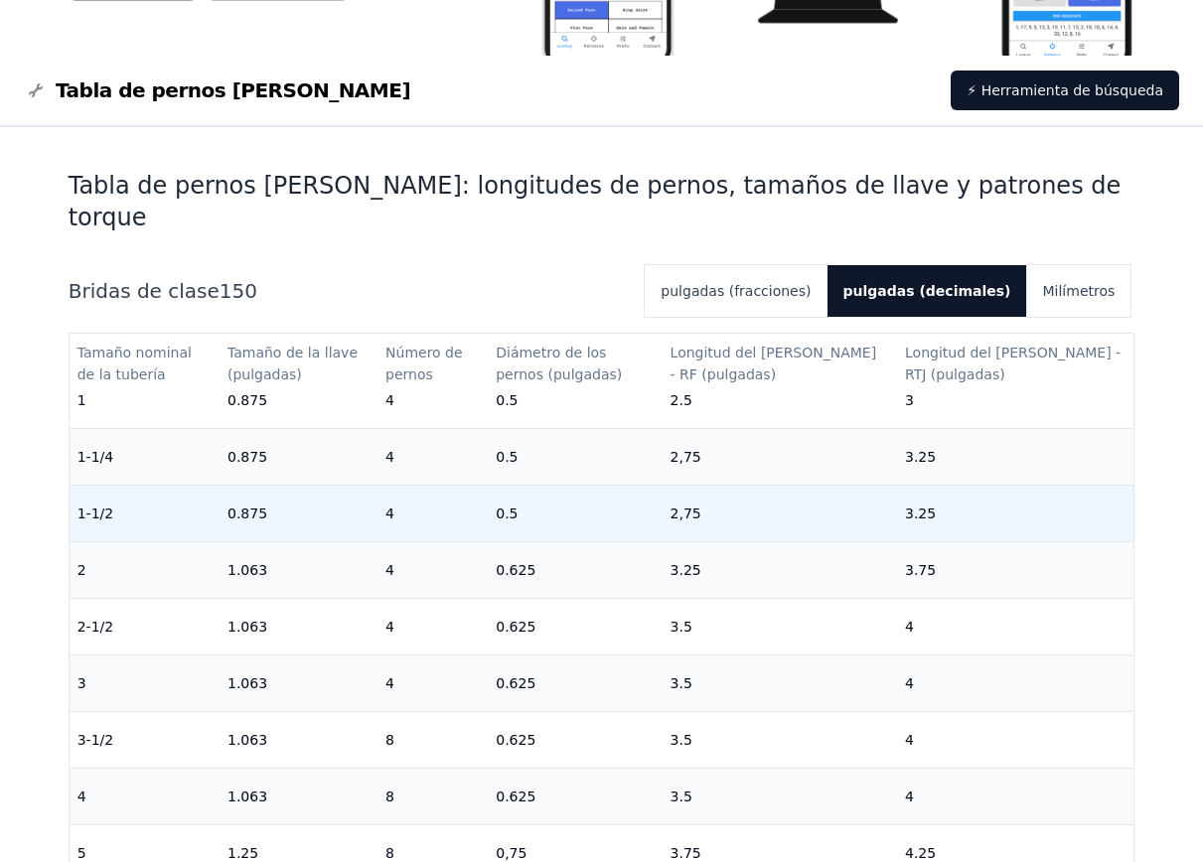
scroll to position [199, 0]
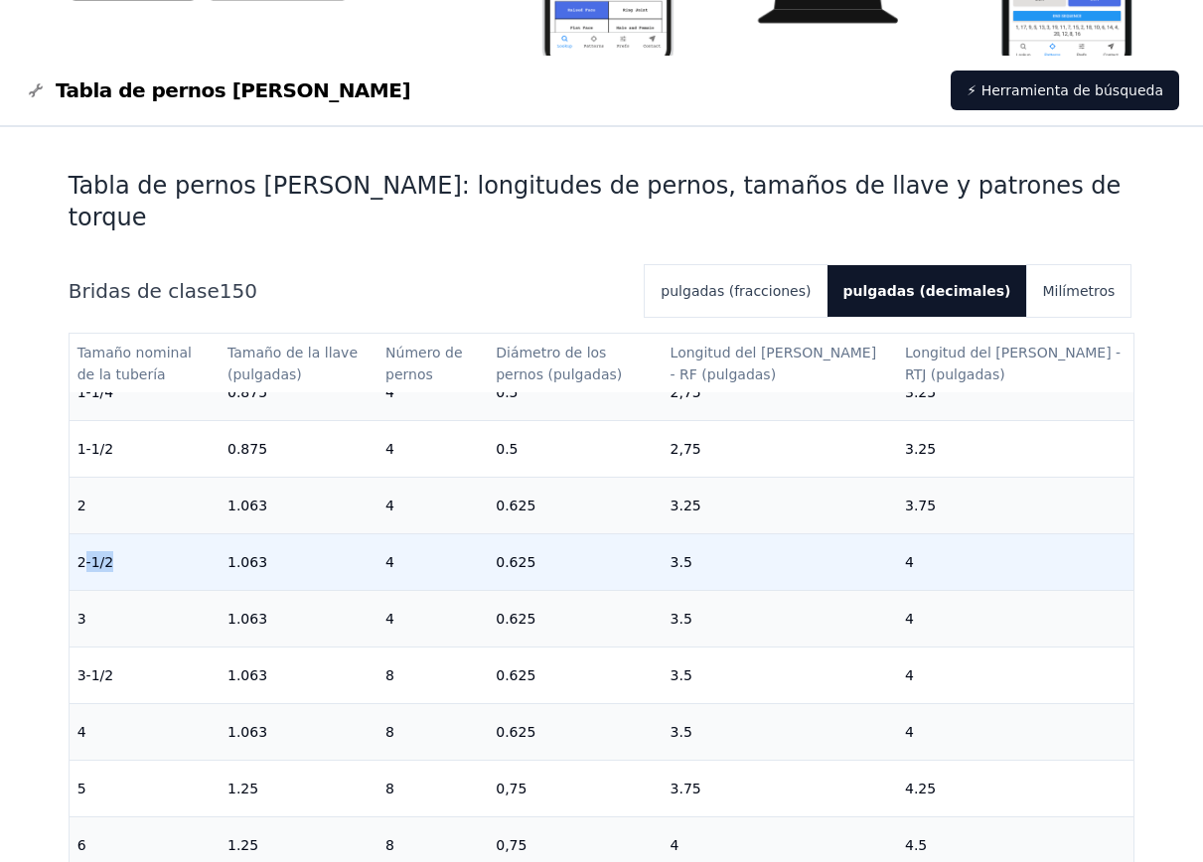
drag, startPoint x: 81, startPoint y: 532, endPoint x: 138, endPoint y: 543, distance: 57.7
click at [138, 543] on td "2-1/2" at bounding box center [145, 561] width 150 height 57
drag, startPoint x: 79, startPoint y: 538, endPoint x: 1005, endPoint y: 533, distance: 925.6
click at [1005, 533] on tr "2-1/2 1.063 4 0.625 3.5 4" at bounding box center [602, 561] width 1065 height 57
copy tr "2-1/2 1.063 4 0.625 3.5 4"
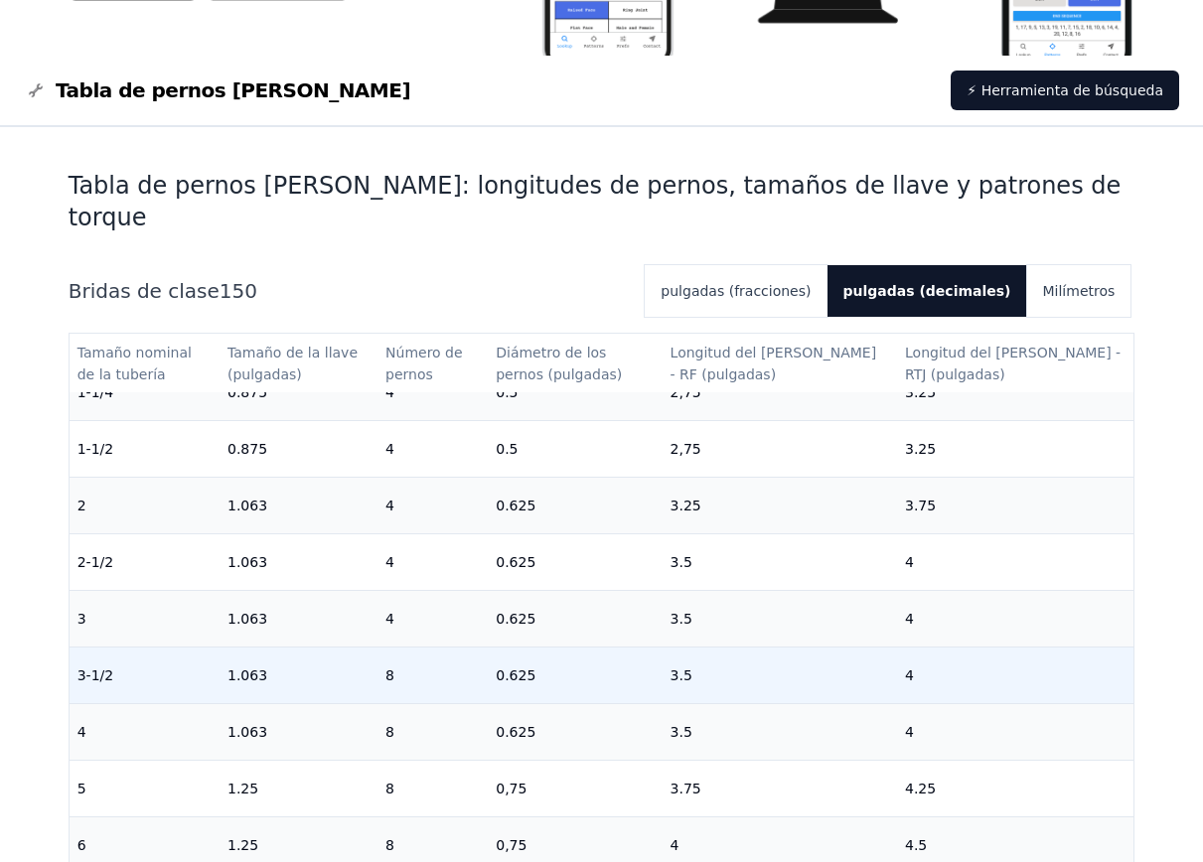
click at [419, 647] on td "8" at bounding box center [432, 675] width 110 height 57
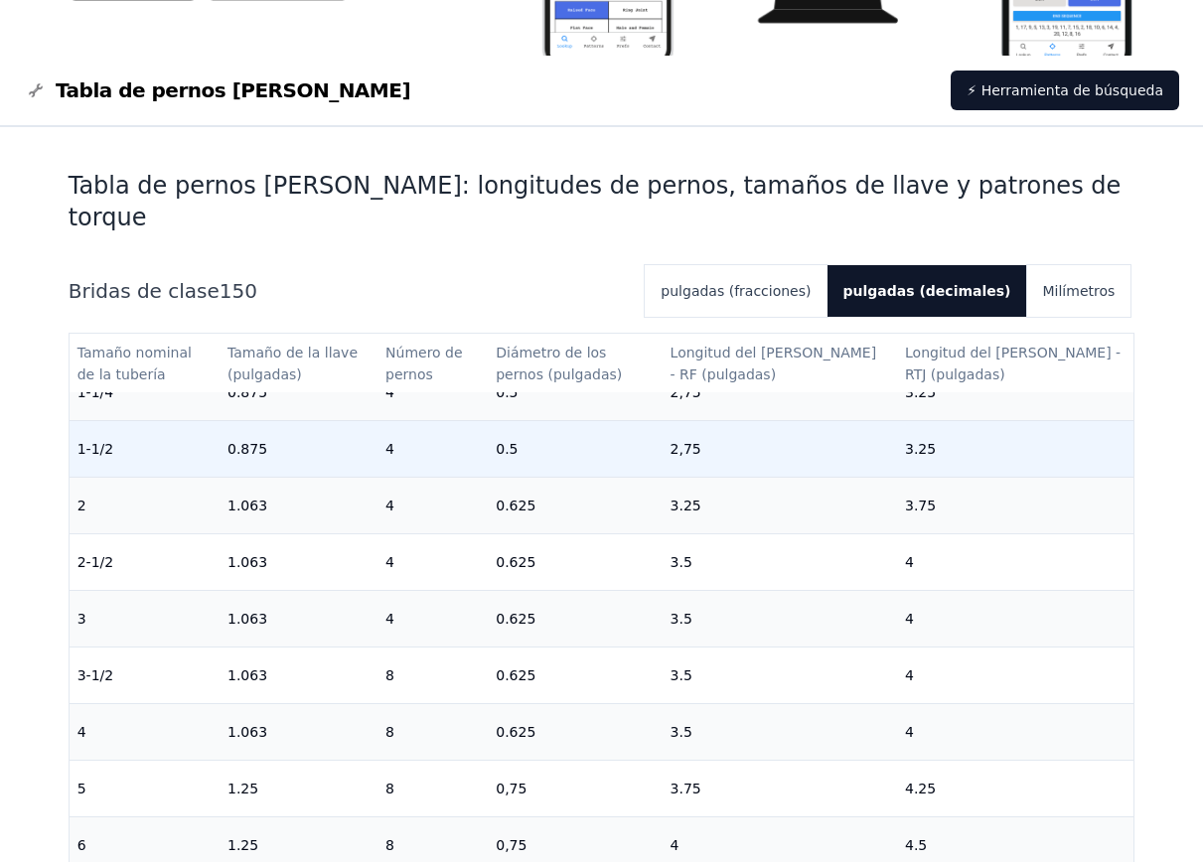
scroll to position [0, 0]
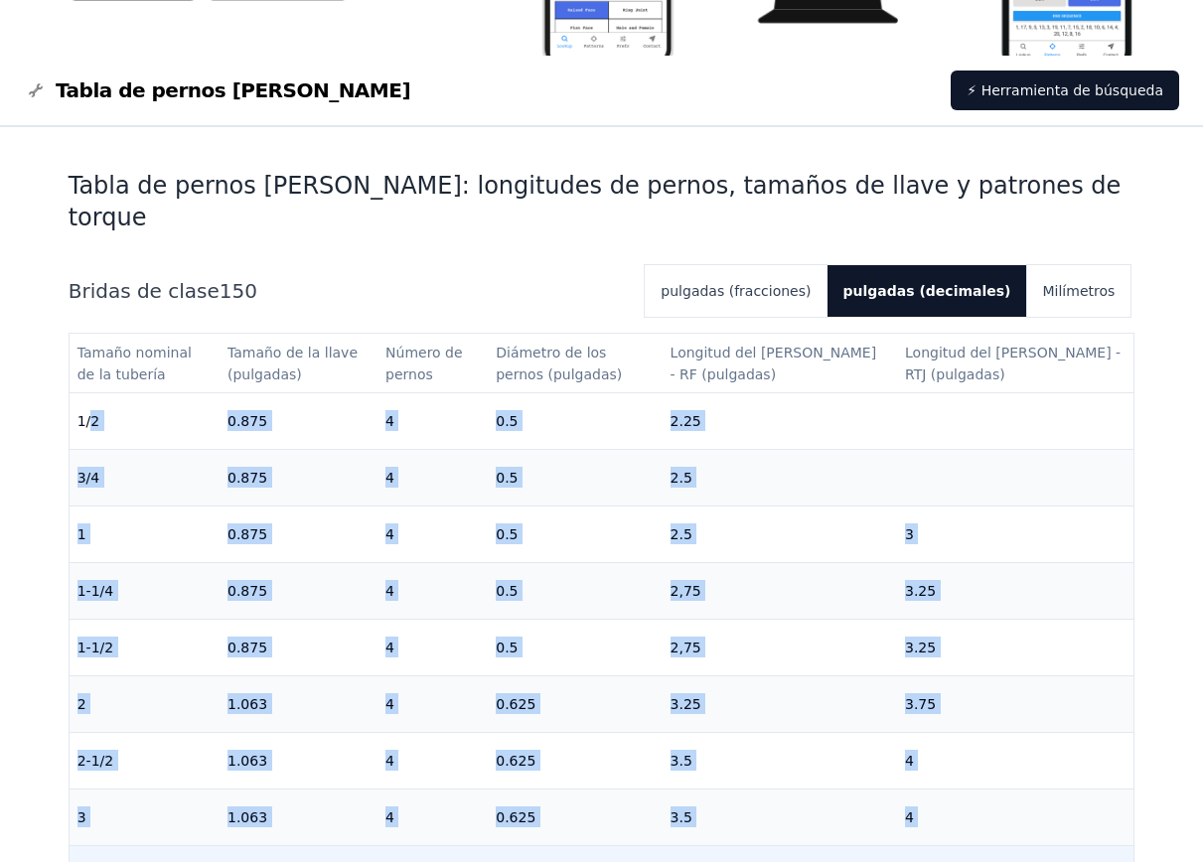
drag, startPoint x: 89, startPoint y: 390, endPoint x: 150, endPoint y: 816, distance: 430.3
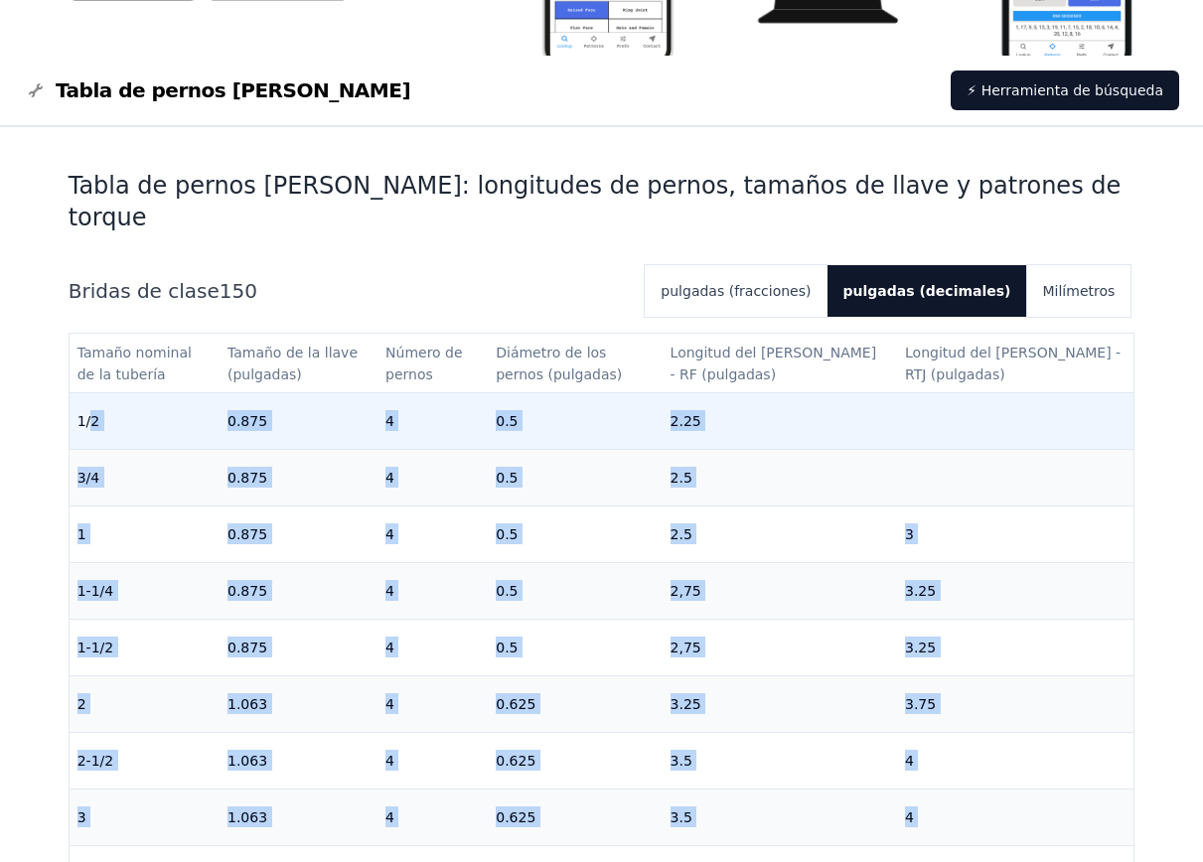
click at [267, 413] on font "0.875" at bounding box center [247, 421] width 40 height 16
click at [258, 413] on font "0.875" at bounding box center [247, 421] width 40 height 16
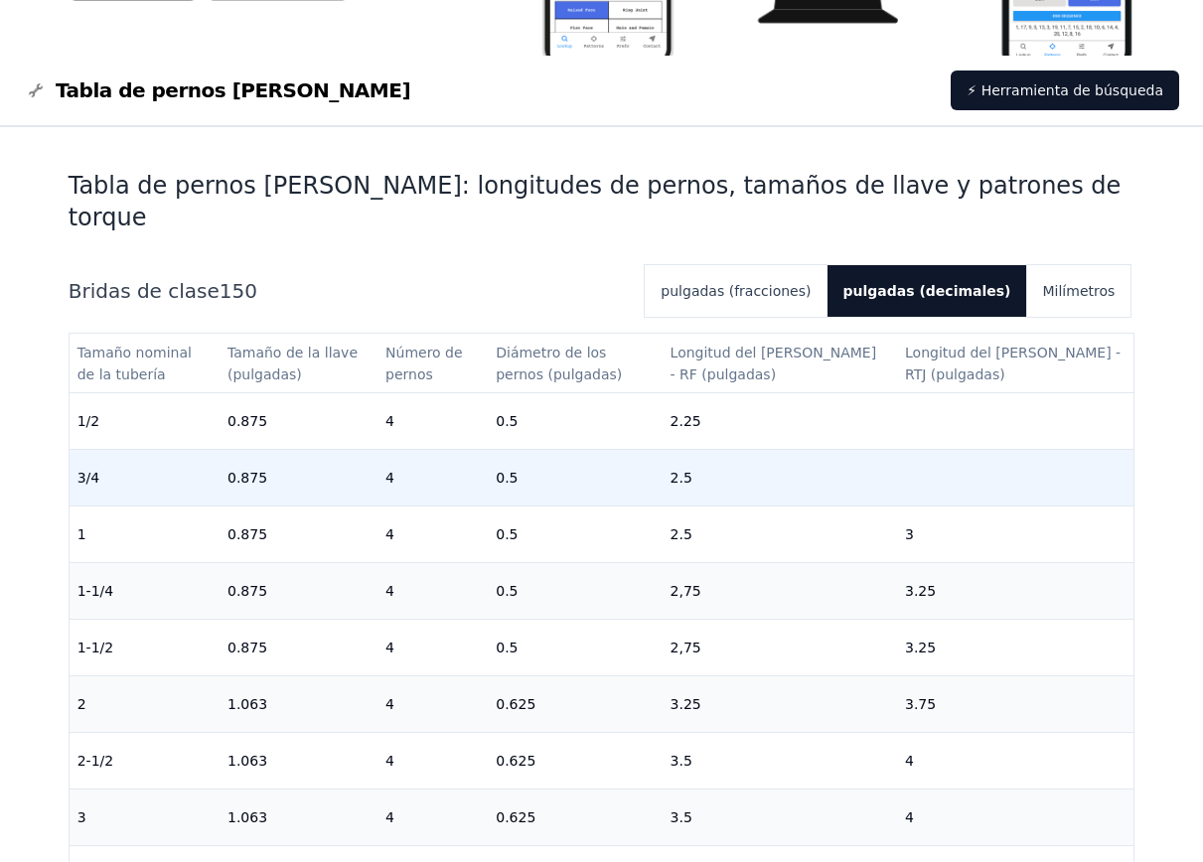
click at [219, 456] on td "3/4" at bounding box center [145, 477] width 150 height 57
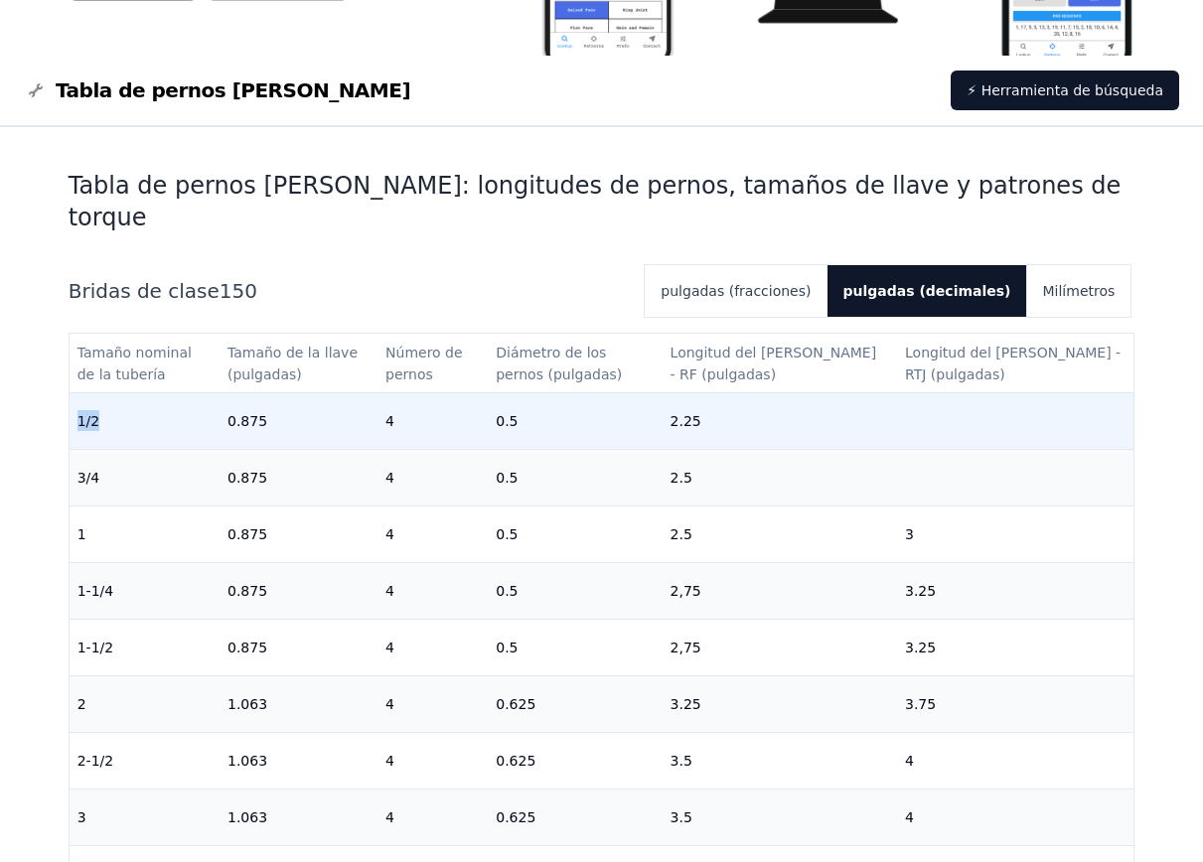
drag, startPoint x: 78, startPoint y: 392, endPoint x: 108, endPoint y: 392, distance: 29.8
click at [108, 392] on td "1/2" at bounding box center [145, 420] width 150 height 57
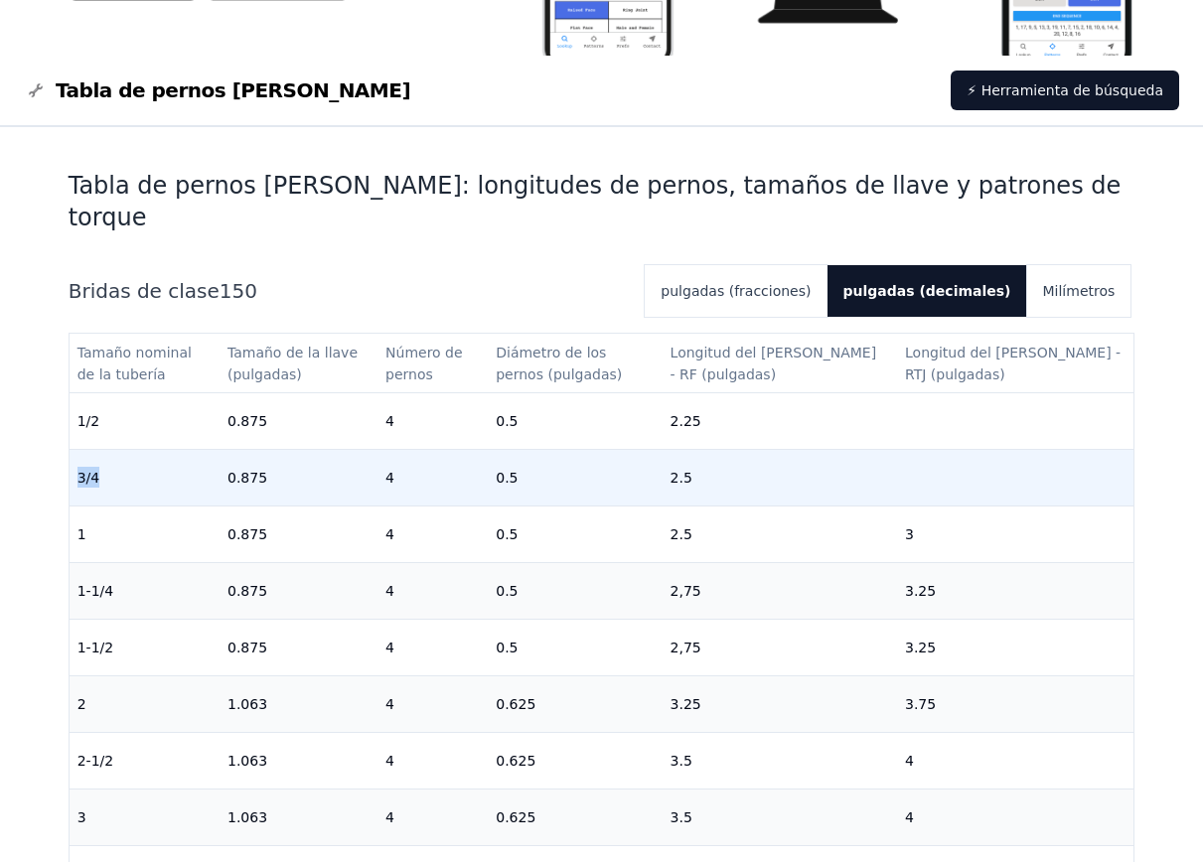
drag, startPoint x: 77, startPoint y: 446, endPoint x: 103, endPoint y: 446, distance: 25.8
click at [103, 449] on td "3/4" at bounding box center [145, 477] width 150 height 57
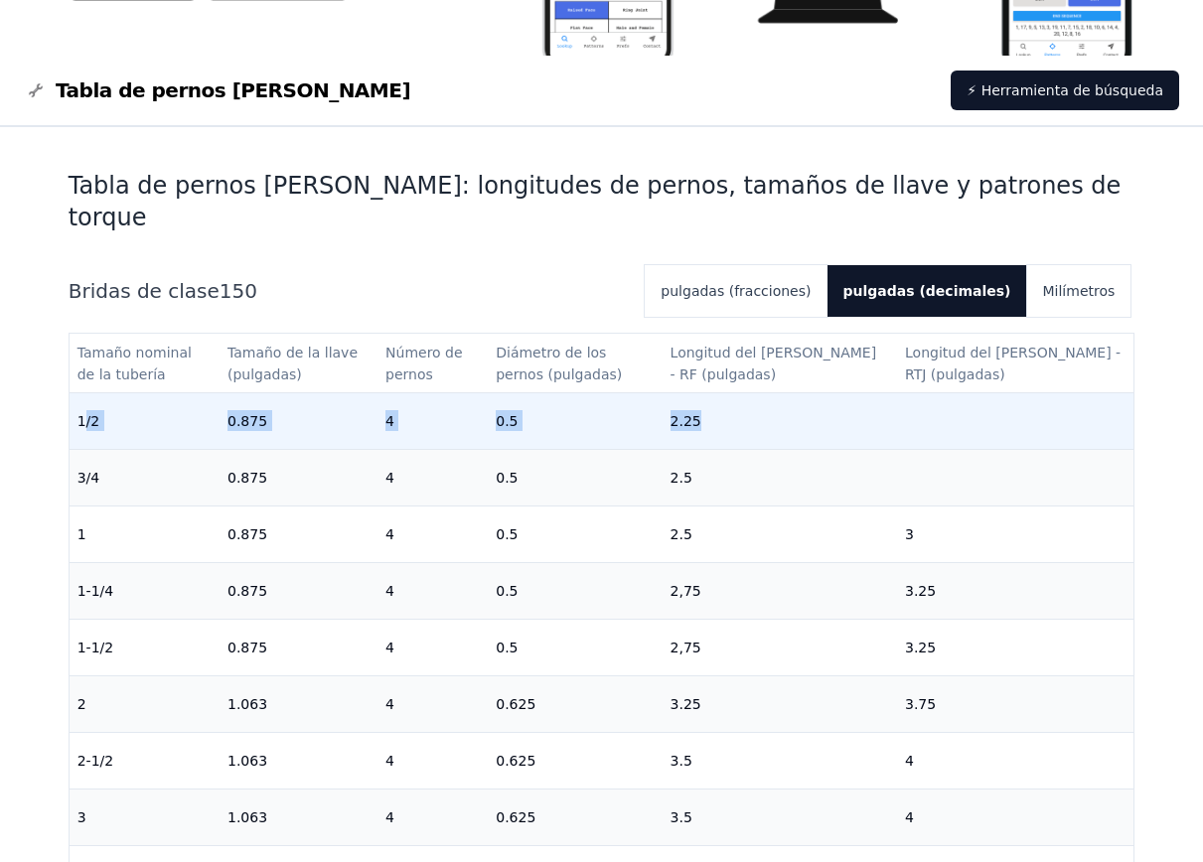
drag, startPoint x: 107, startPoint y: 387, endPoint x: 85, endPoint y: 392, distance: 22.4
click at [85, 392] on td "1/2" at bounding box center [145, 420] width 150 height 57
click at [75, 392] on td "1/2" at bounding box center [145, 420] width 150 height 57
drag, startPoint x: 75, startPoint y: 392, endPoint x: 97, endPoint y: 392, distance: 21.8
click at [97, 392] on td "1/2" at bounding box center [145, 420] width 150 height 57
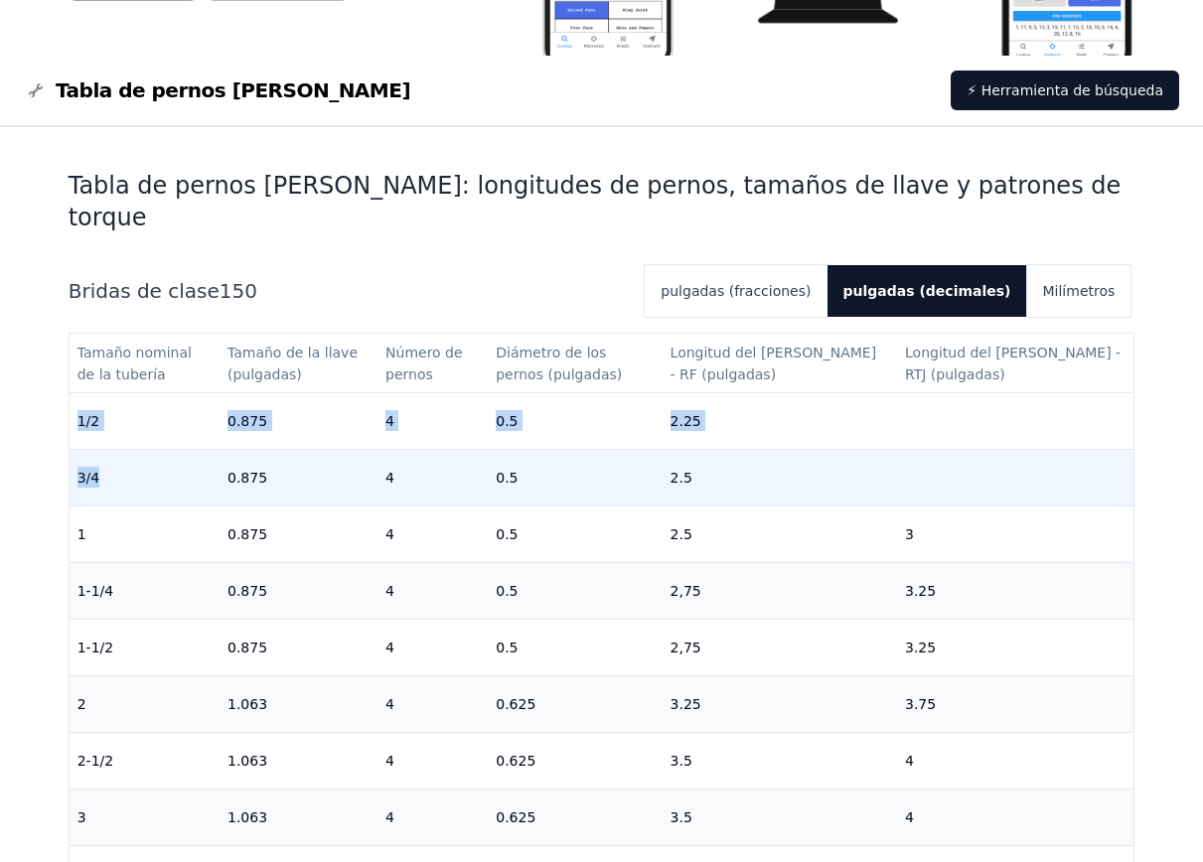
drag, startPoint x: 77, startPoint y: 451, endPoint x: 100, endPoint y: 451, distance: 22.8
click at [100, 451] on td "3/4" at bounding box center [145, 477] width 150 height 57
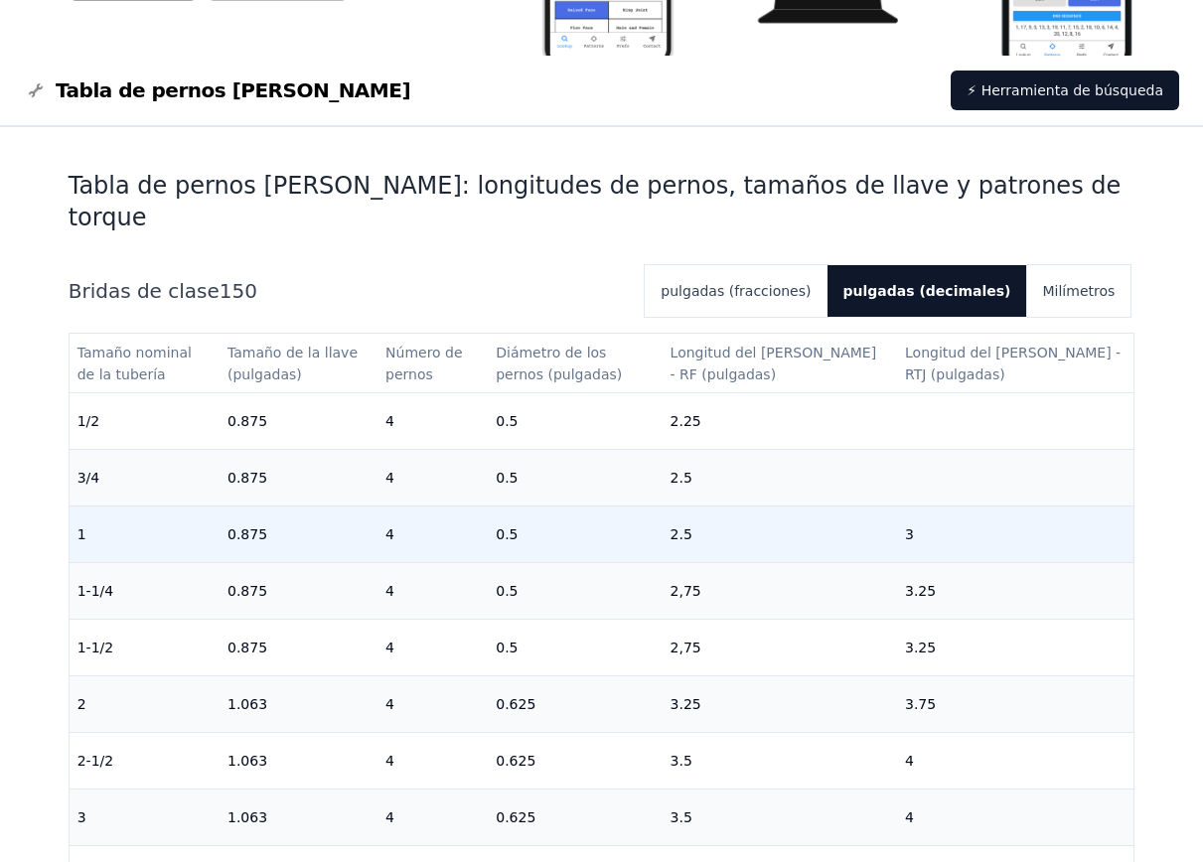
click at [113, 508] on td "1" at bounding box center [145, 533] width 150 height 57
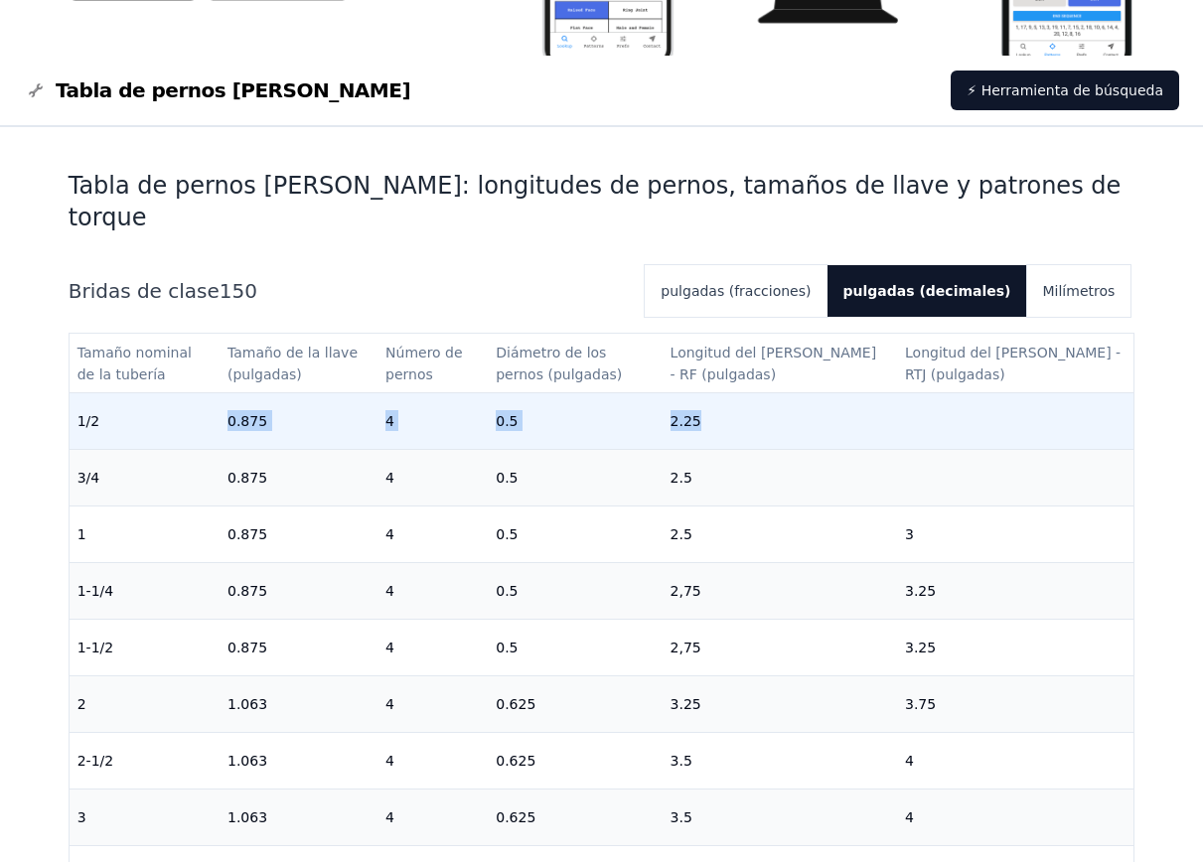
drag, startPoint x: 240, startPoint y: 392, endPoint x: 792, endPoint y: 392, distance: 552.2
click at [792, 392] on tr "1/2 0.875 4 0.5 2.25" at bounding box center [602, 420] width 1065 height 57
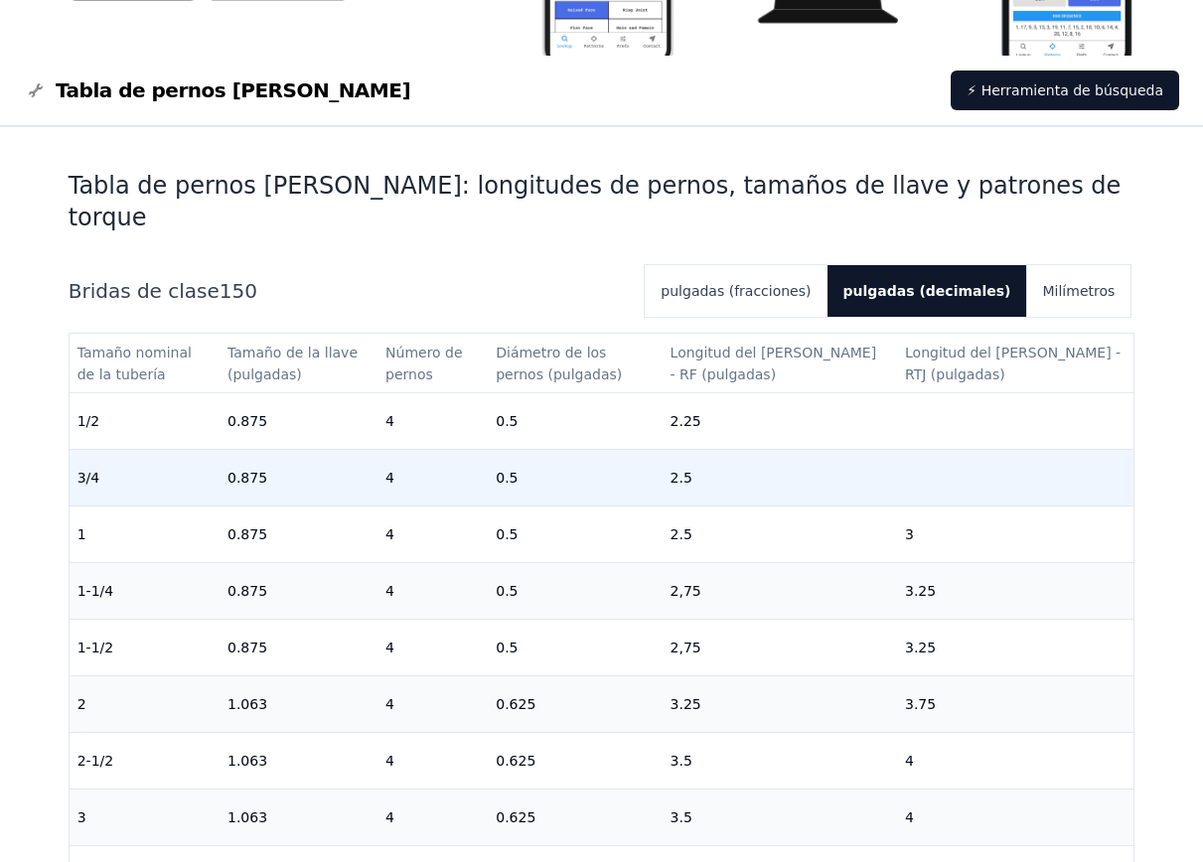
click at [169, 459] on td "3/4" at bounding box center [145, 477] width 150 height 57
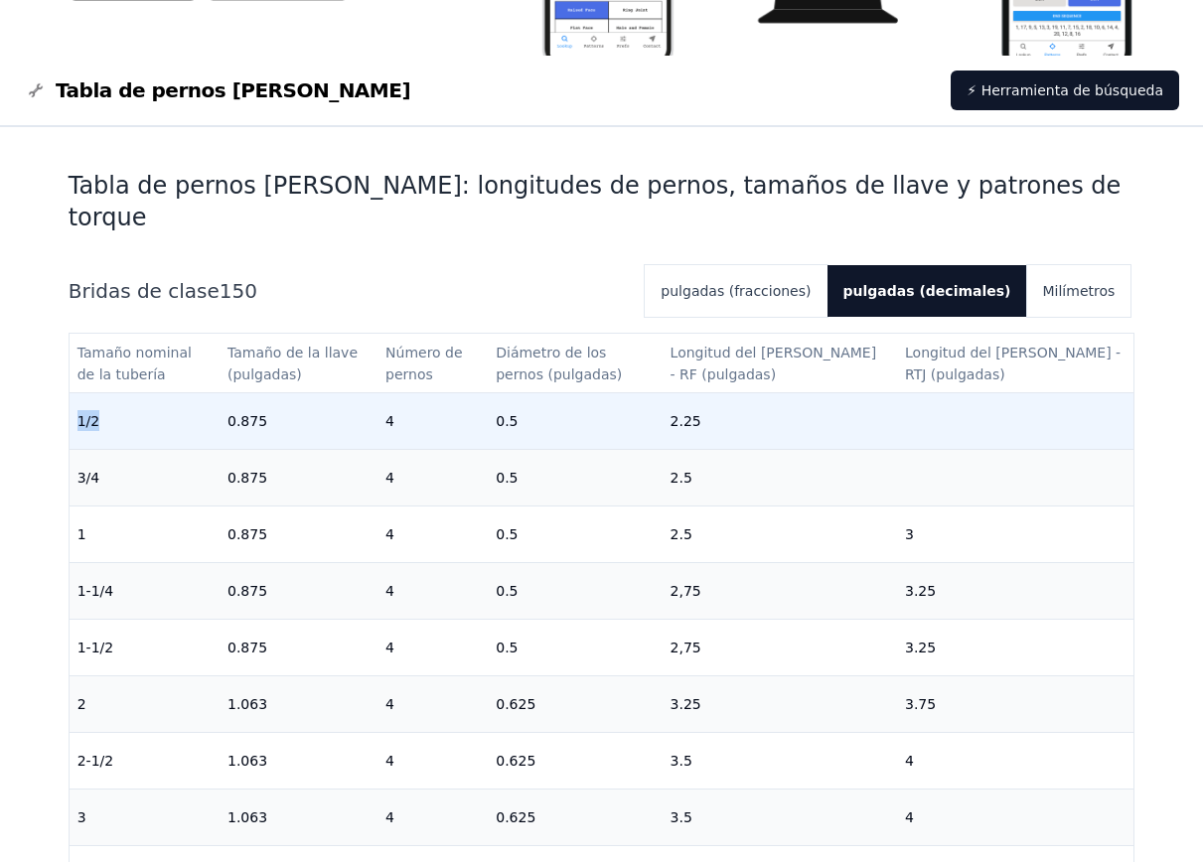
drag, startPoint x: 79, startPoint y: 389, endPoint x: 104, endPoint y: 389, distance: 24.8
click at [104, 392] on td "1/2" at bounding box center [145, 420] width 150 height 57
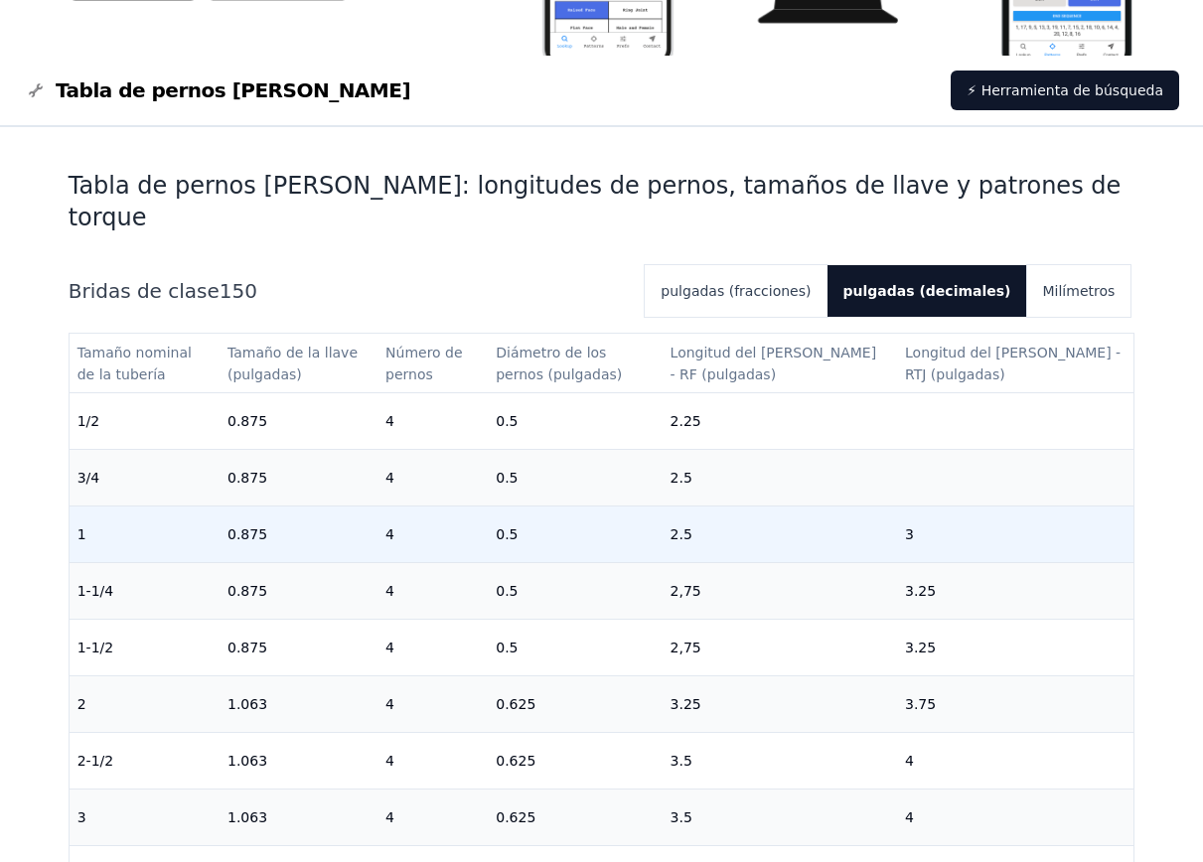
click at [212, 505] on td "1" at bounding box center [145, 533] width 150 height 57
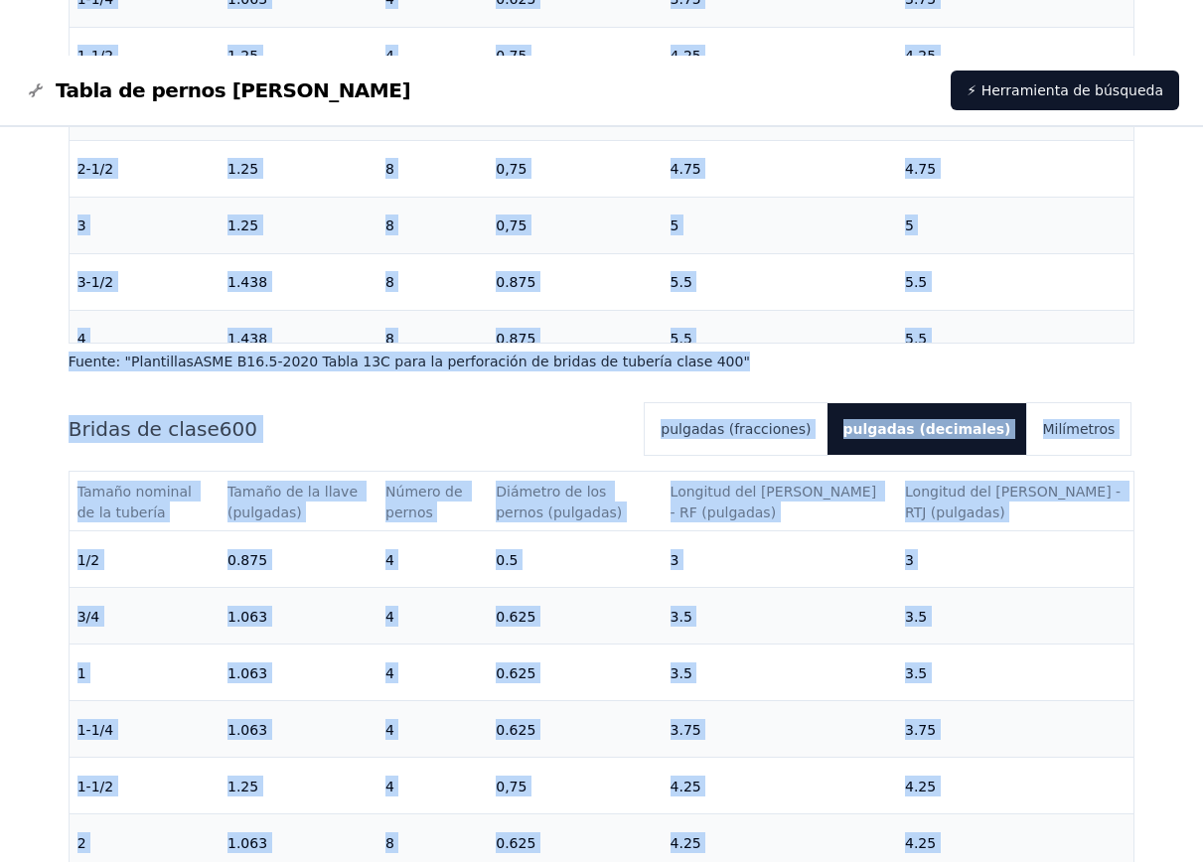
scroll to position [2689, 0]
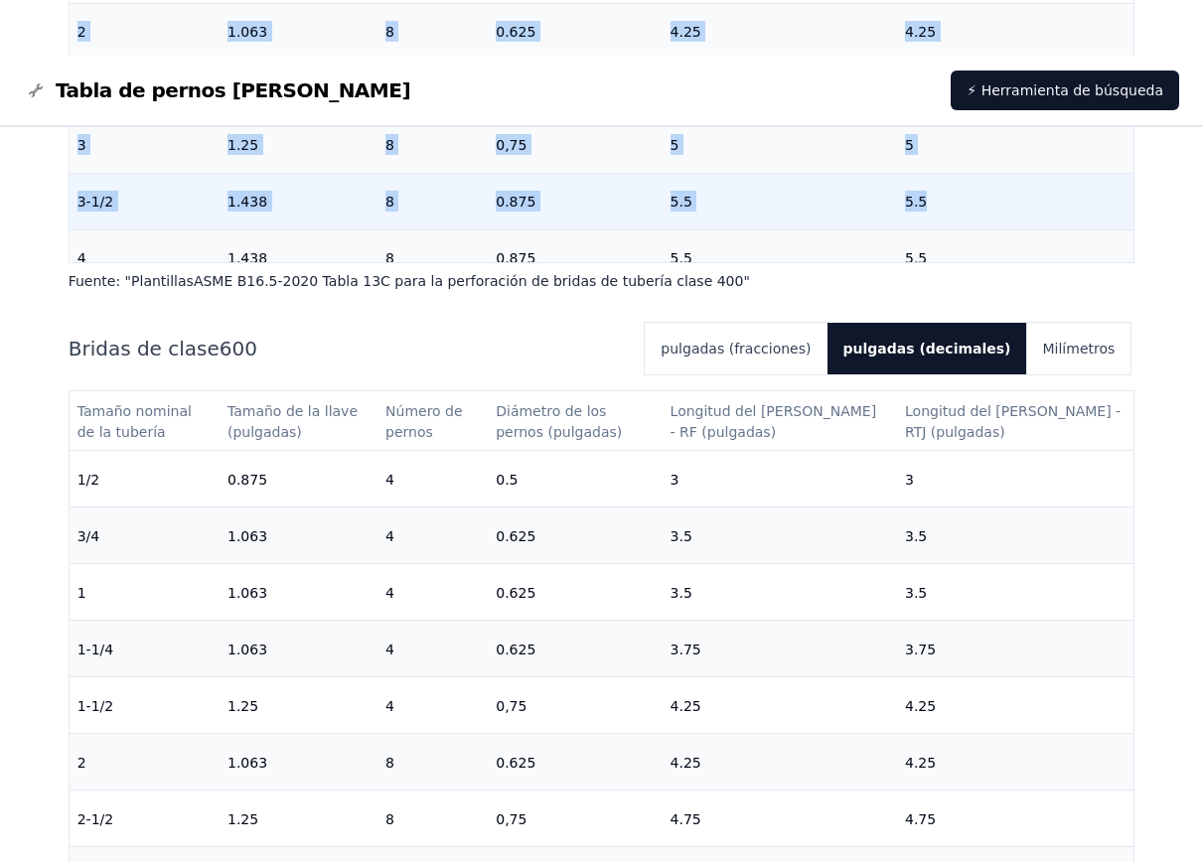
drag, startPoint x: 81, startPoint y: 390, endPoint x: 1043, endPoint y: 154, distance: 990.0
click at [1043, 154] on div "Tabla de pernos [PERSON_NAME]: longitudes de pernos, tamaños de llave y patrone…" at bounding box center [602, 605] width 1067 height 5273
copy div "/0 1.666 9 5.3 8.81 5/4 6.021 5 7.3 4.9 0 4.288 9 9.6 7.4 5 6-9/2 7.877 5 4.7 5…"
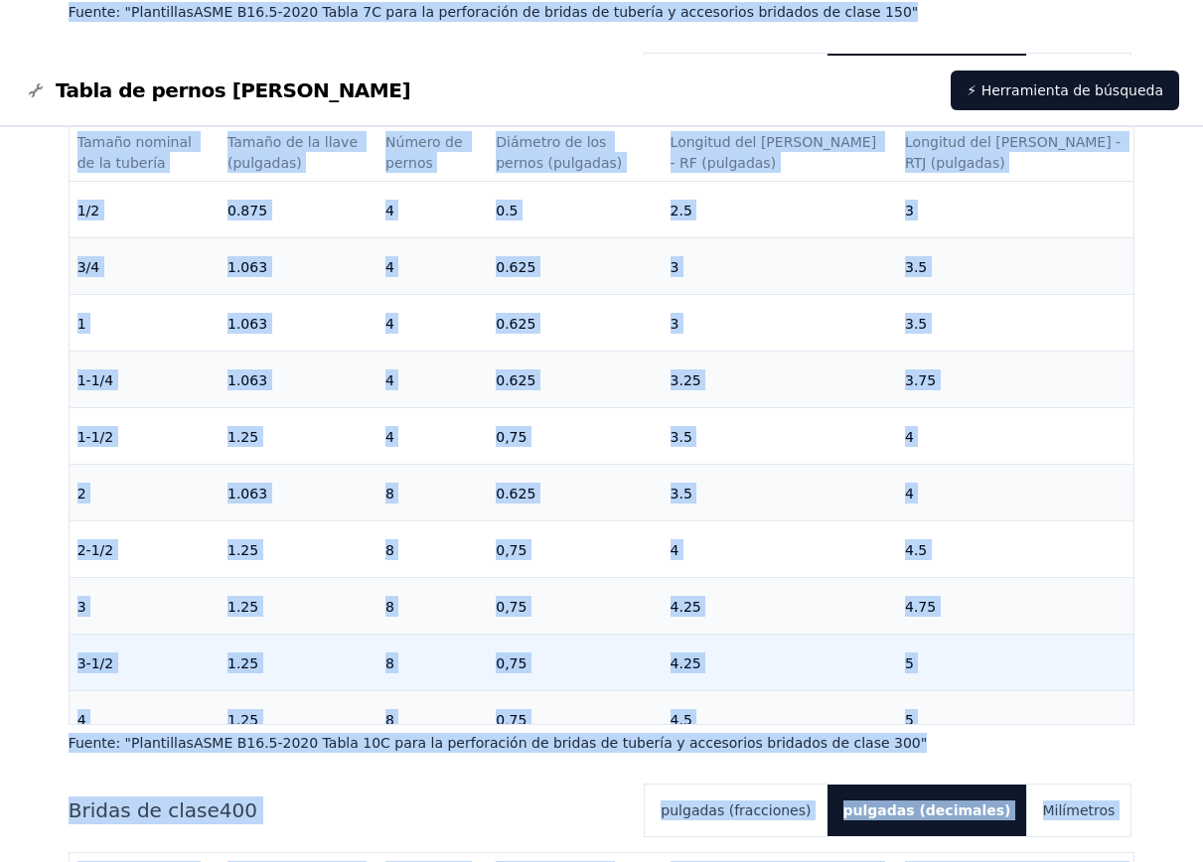
click at [488, 635] on td "8" at bounding box center [432, 663] width 110 height 57
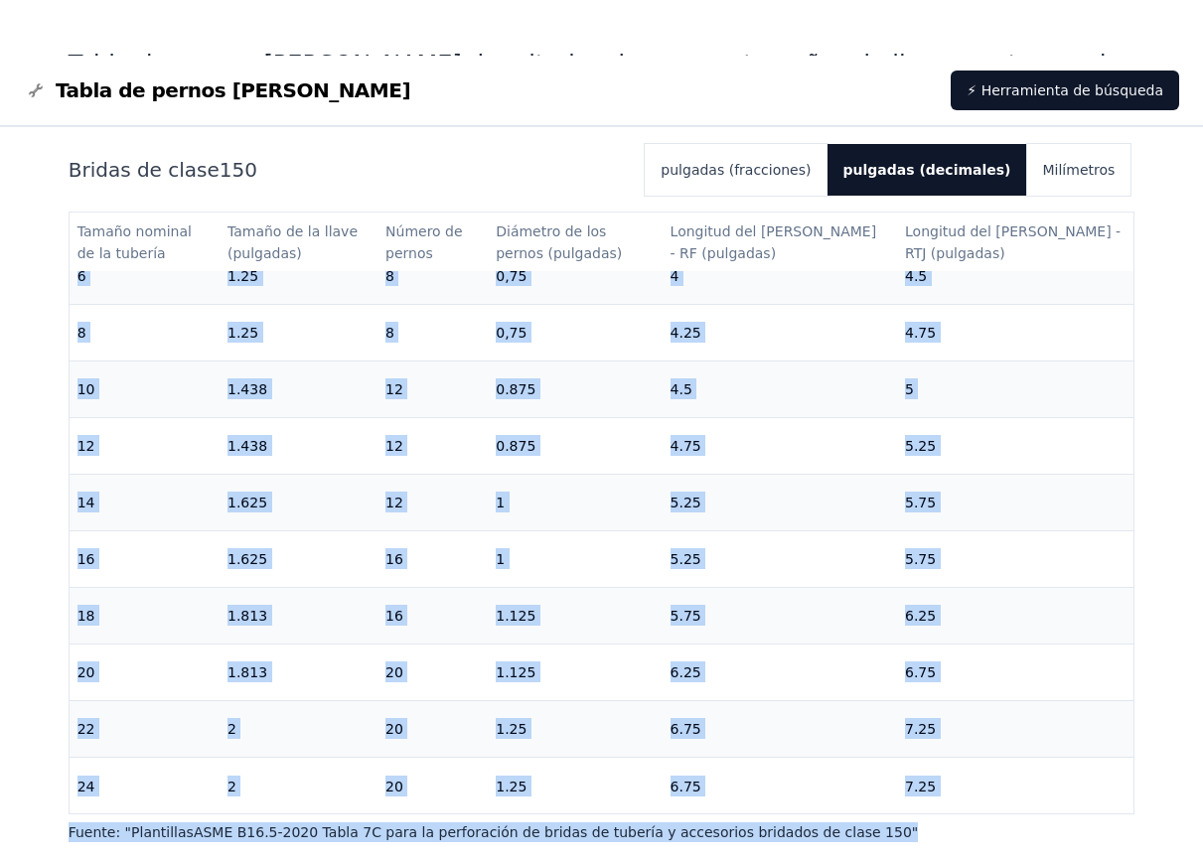
scroll to position [770, 0]
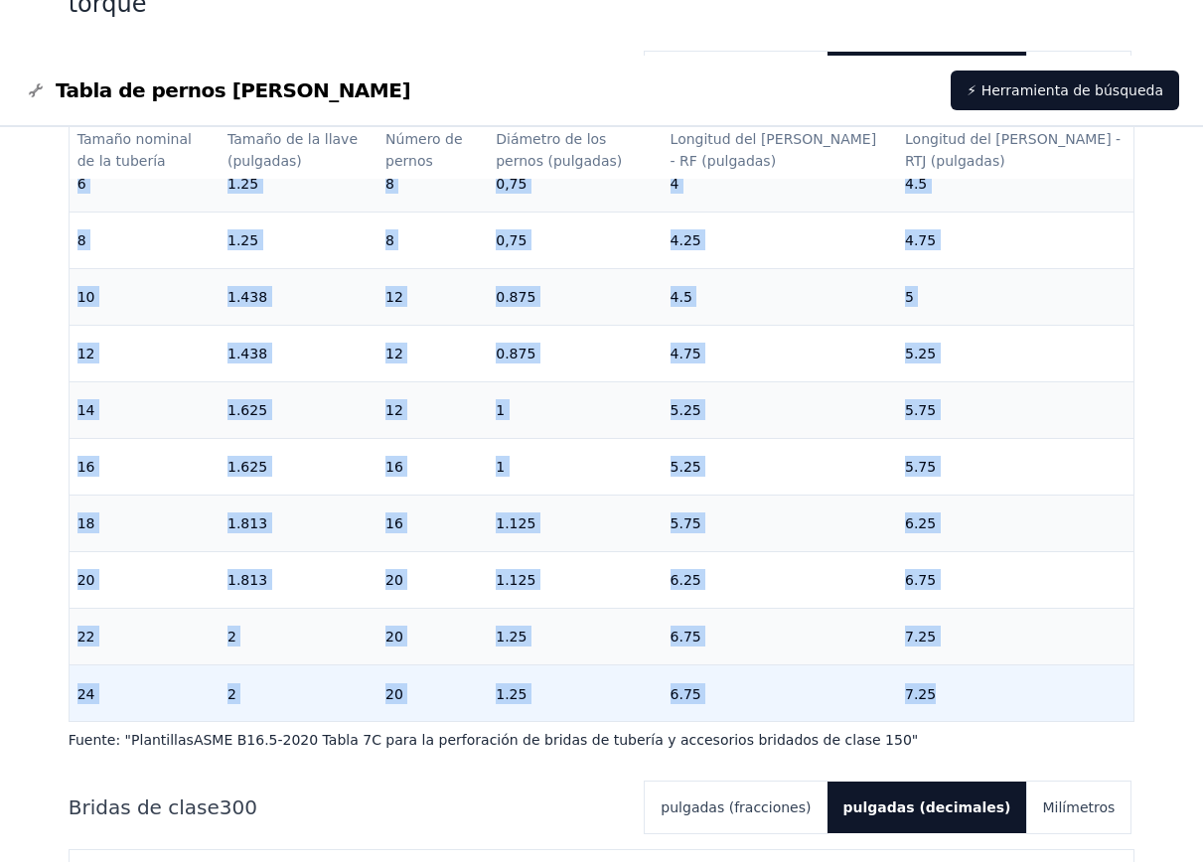
drag, startPoint x: 81, startPoint y: 651, endPoint x: 997, endPoint y: 650, distance: 915.6
click at [997, 650] on tbody "1/2 0.875 4 0.5 2.25 [DATE] 0.875 4 0.5 2.5 1 0.875 4 0.5 2.5 3 1-1/4 0.875 4 0…" at bounding box center [602, 126] width 1065 height 1189
copy tbody "/2 0.875 4 0.5 2.25 [DATE] 0.875 4 0.5 2.5 1 0.875 4 0.5 2.5 3 1-1/4 0.875 4 0.…"
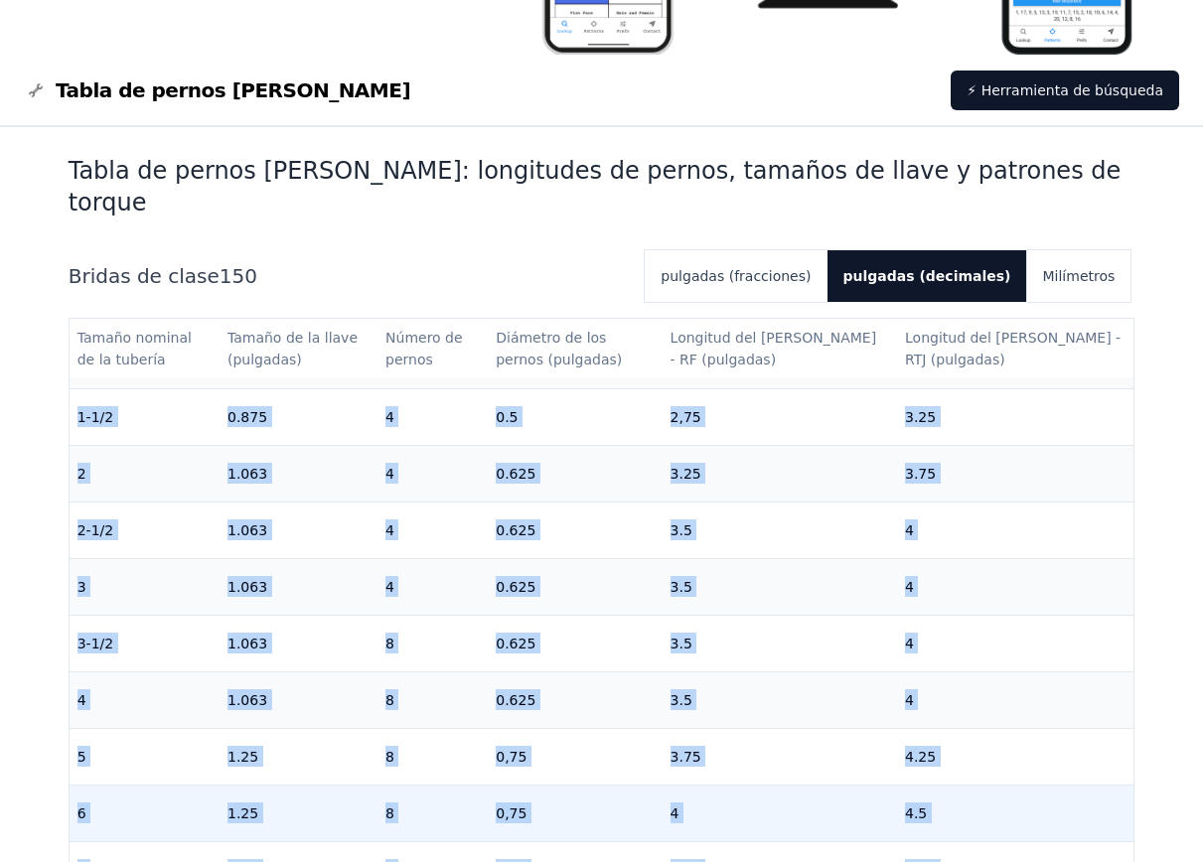
scroll to position [0, 0]
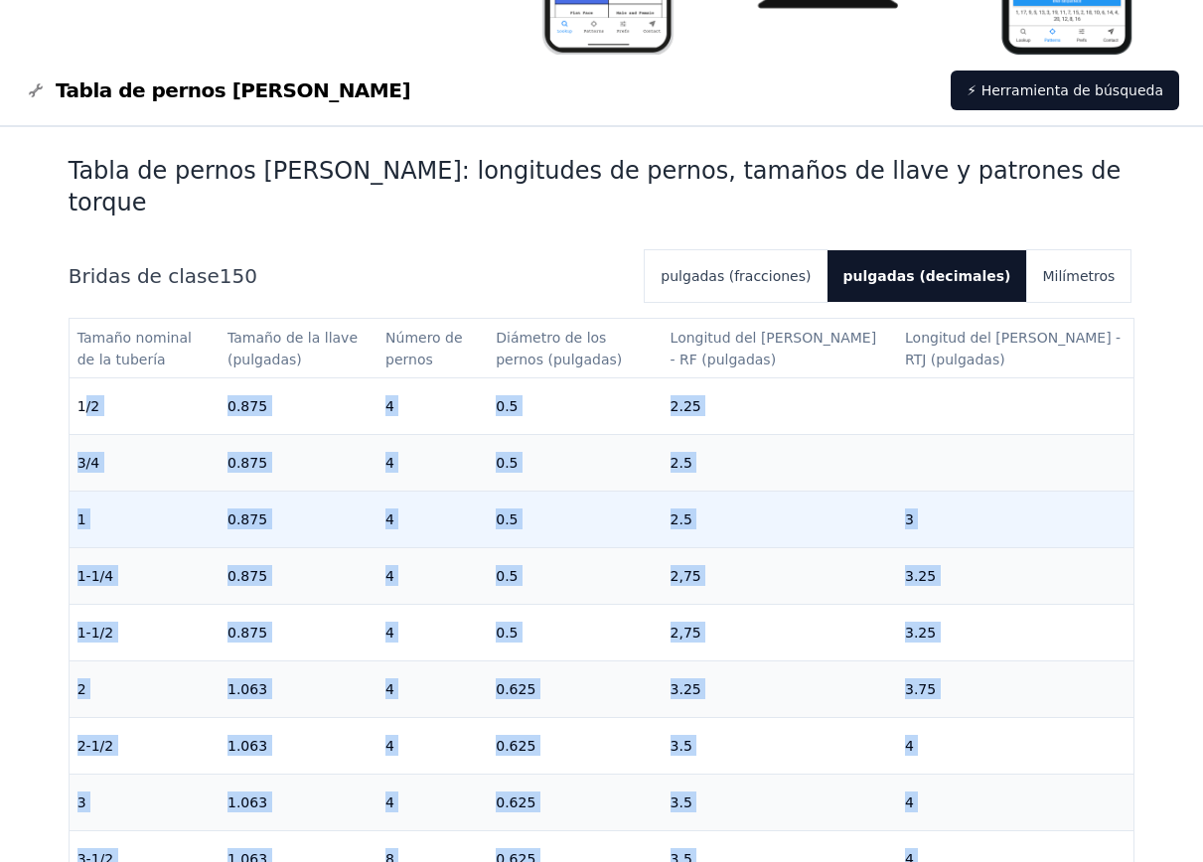
click at [324, 515] on td "0.875" at bounding box center [298, 519] width 158 height 57
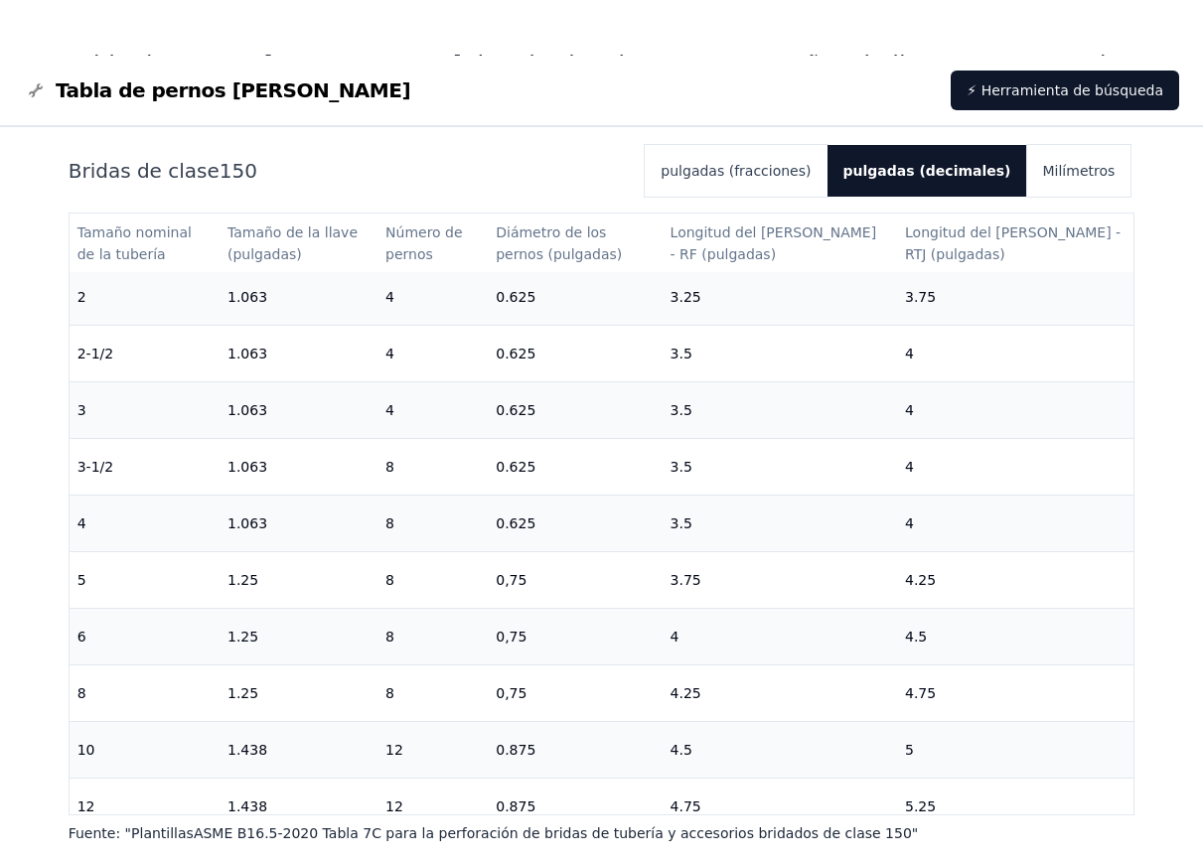
scroll to position [298, 0]
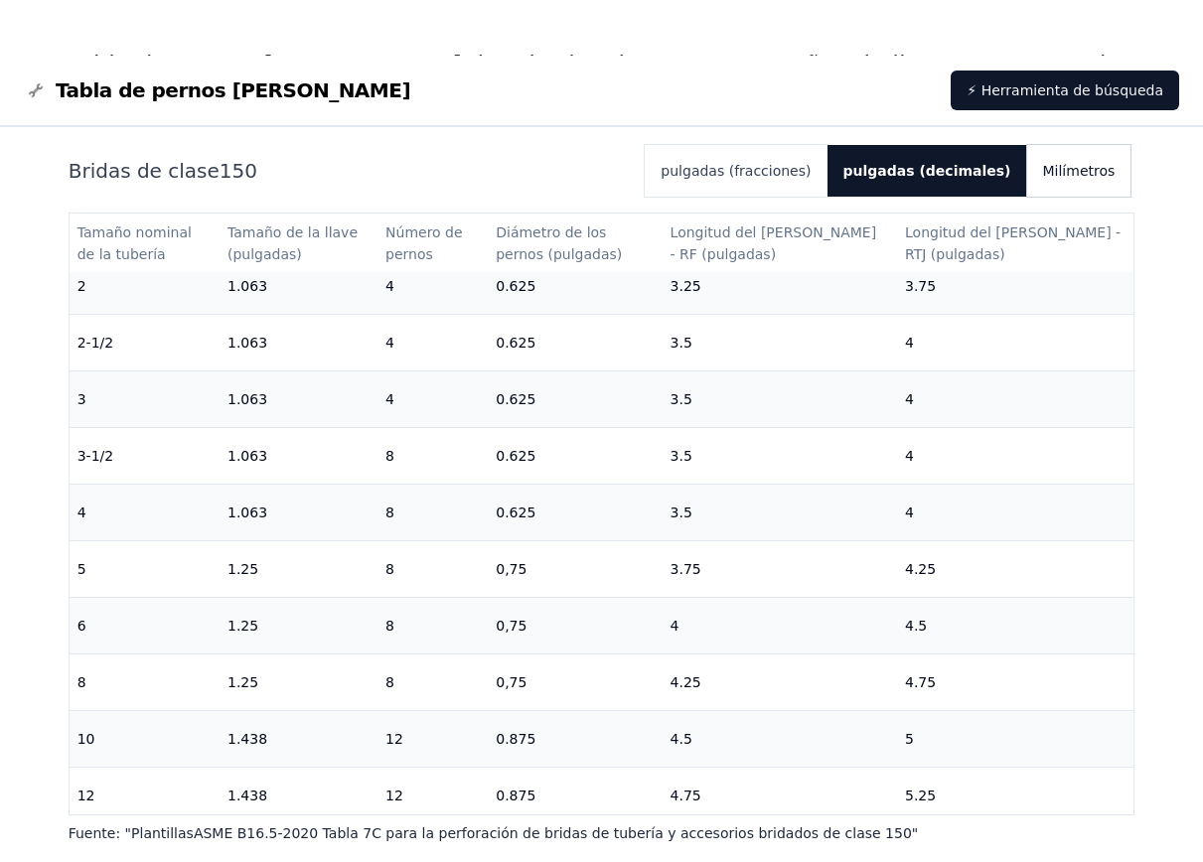
click at [1068, 163] on font "Milímetros" at bounding box center [1079, 171] width 72 height 16
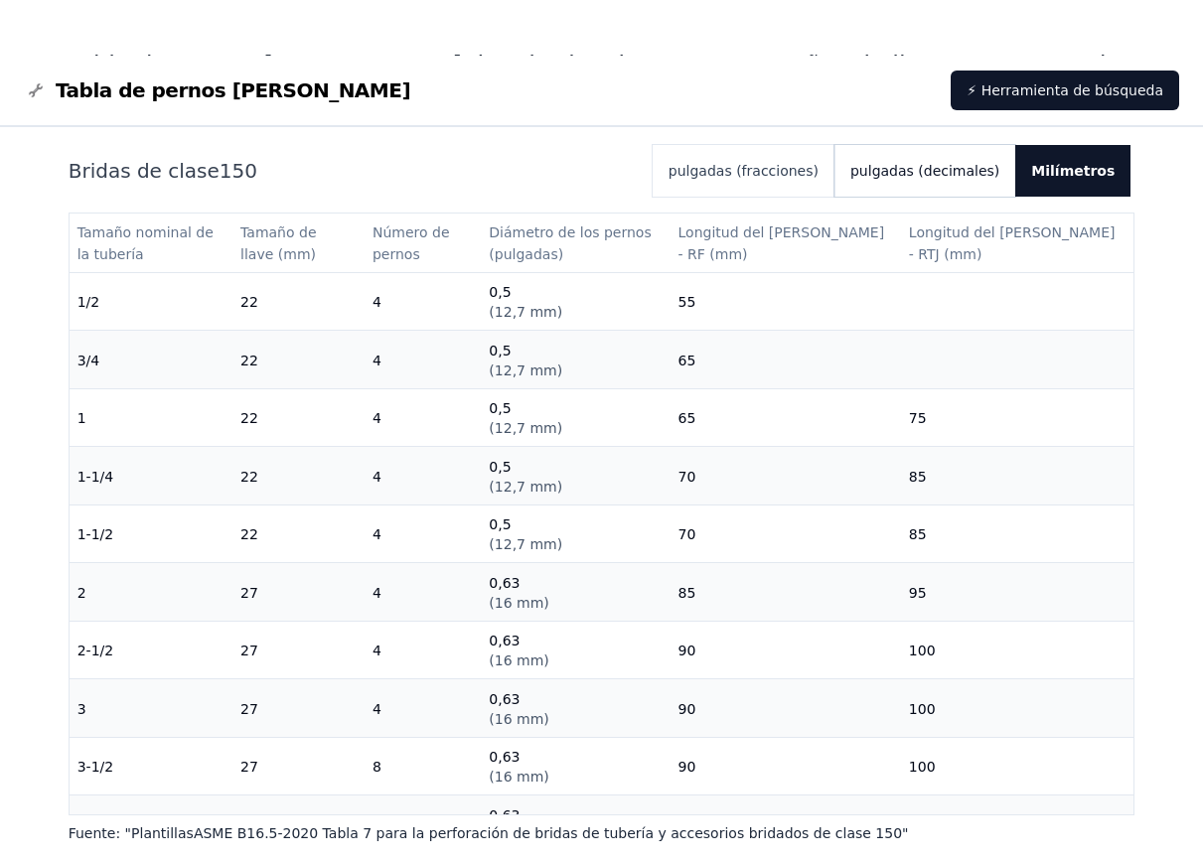
click at [933, 163] on font "pulgadas (decimales)" at bounding box center [924, 171] width 149 height 16
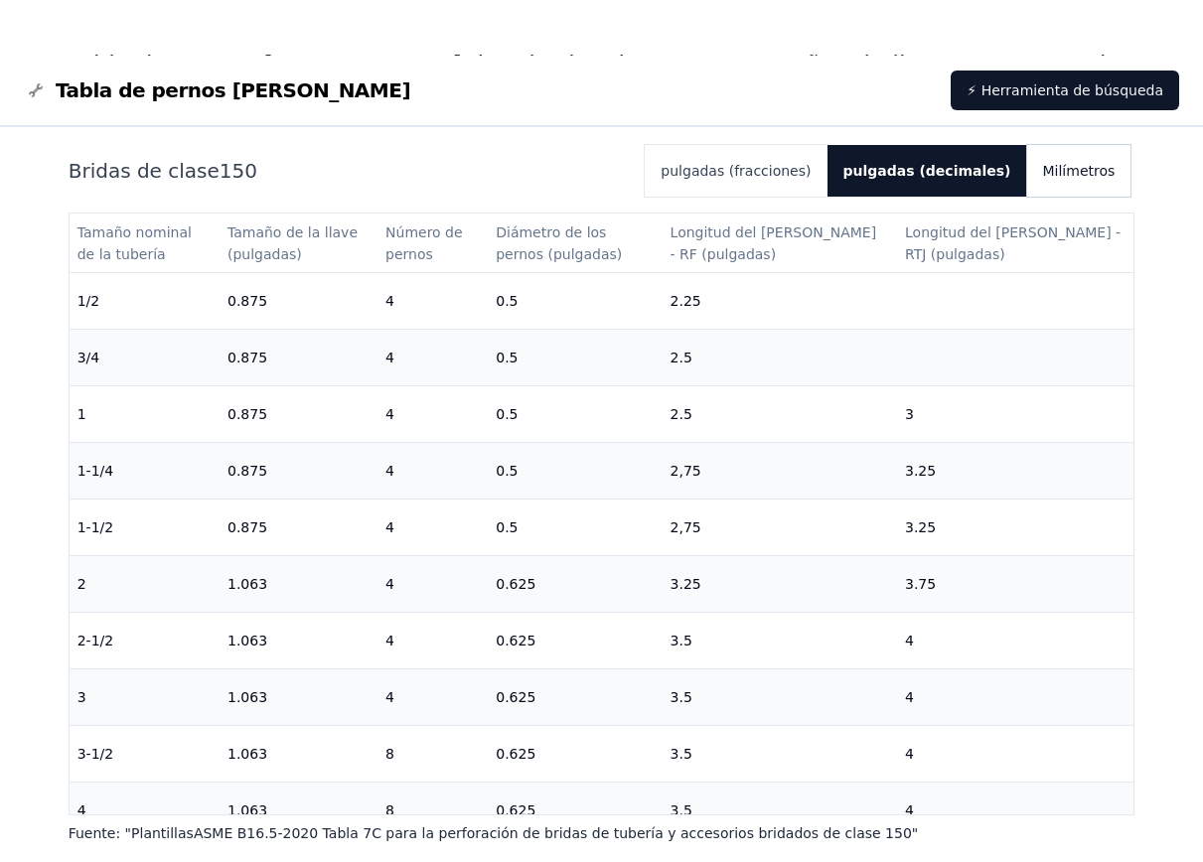
click at [1083, 163] on font "Milímetros" at bounding box center [1079, 171] width 72 height 16
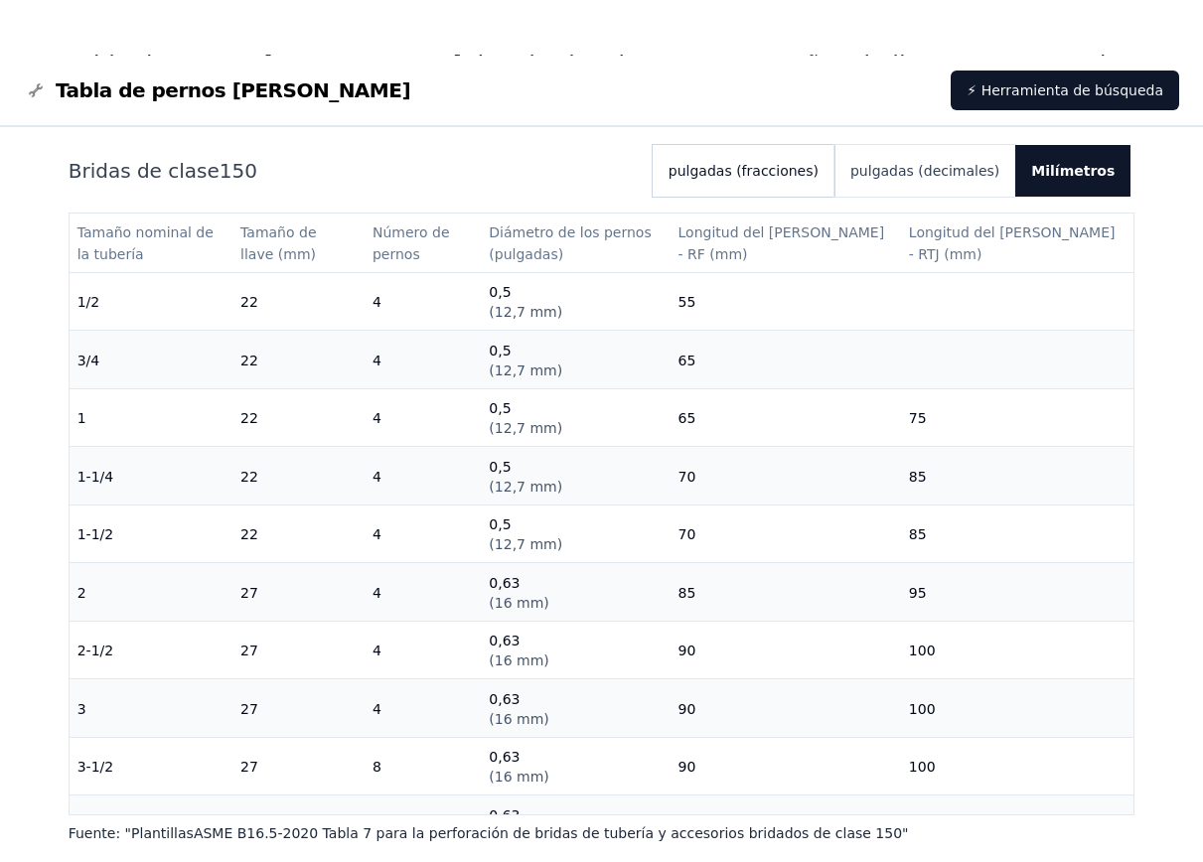
click at [814, 163] on font "pulgadas (fracciones)" at bounding box center [743, 171] width 150 height 16
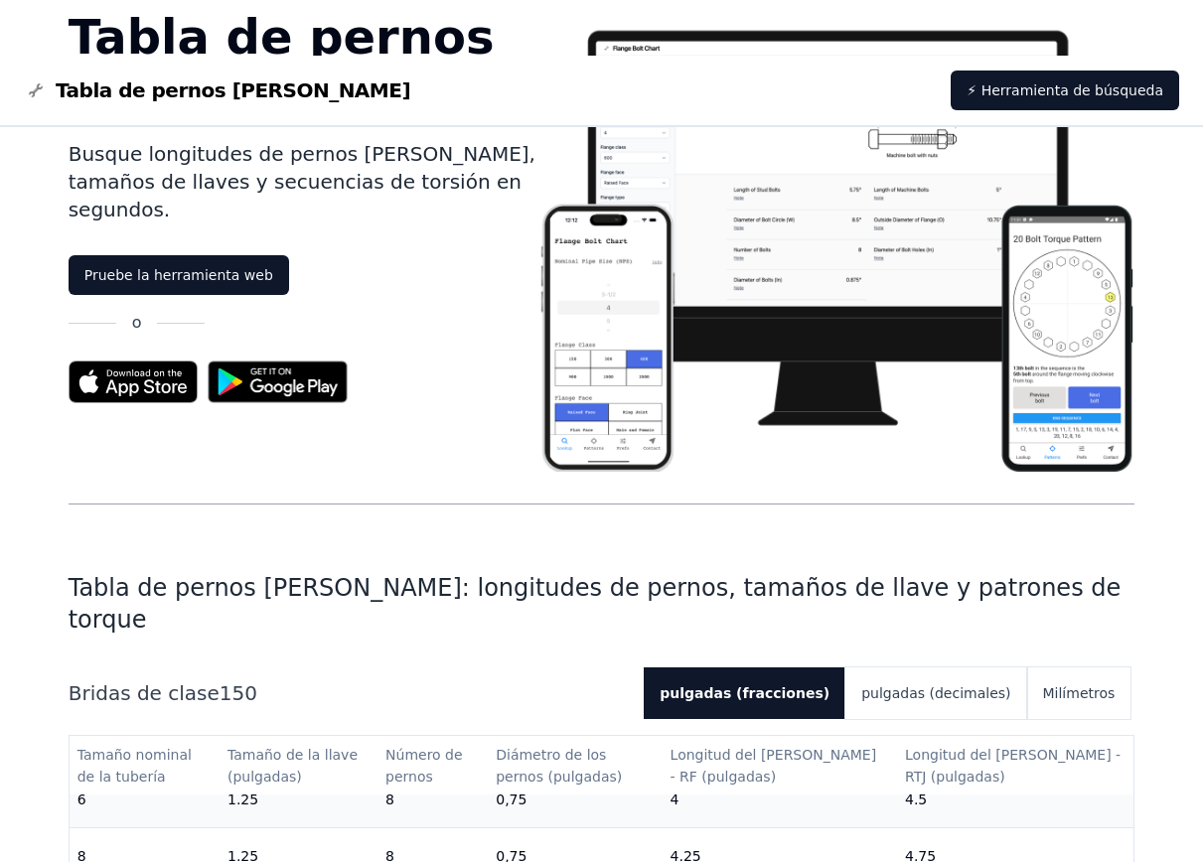
scroll to position [189, 0]
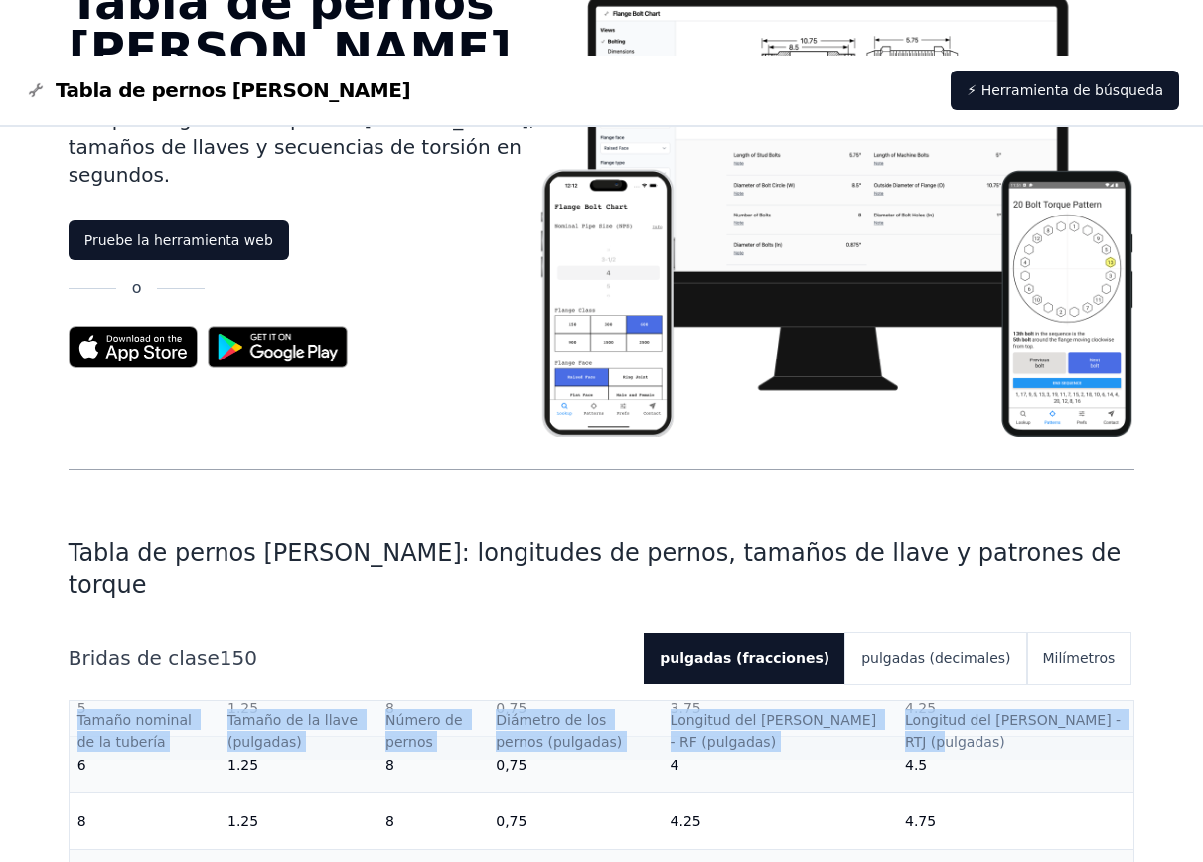
drag, startPoint x: 78, startPoint y: 696, endPoint x: 1012, endPoint y: 710, distance: 933.6
click at [1012, 710] on tr "Tamaño nominal de la tubería Tamaño de la llave (pulgadas) Número de pernos Diá…" at bounding box center [602, 731] width 1065 height 60
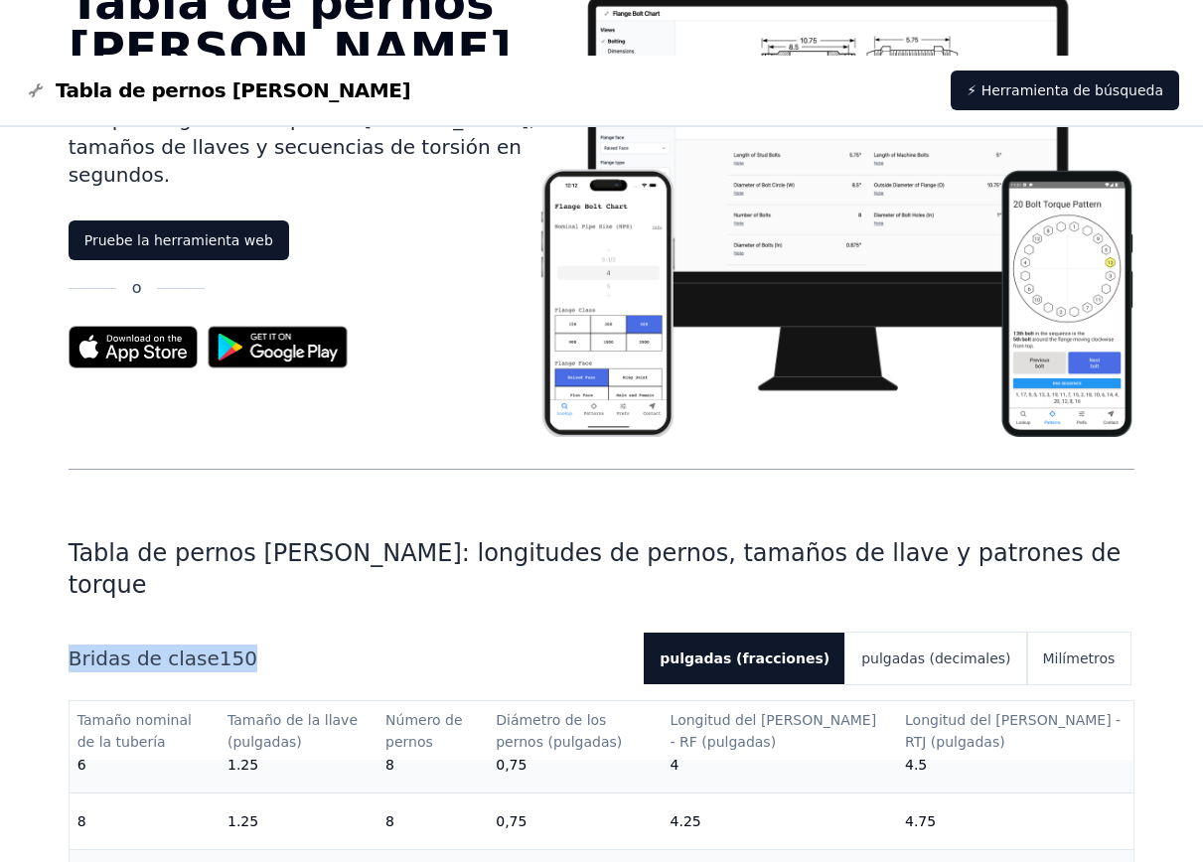
drag, startPoint x: 72, startPoint y: 626, endPoint x: 256, endPoint y: 626, distance: 183.7
click at [256, 645] on h2 "Bridas de clase 150" at bounding box center [348, 659] width 559 height 28
copy font "Bridas de clase 150"
